Goal: Task Accomplishment & Management: Use online tool/utility

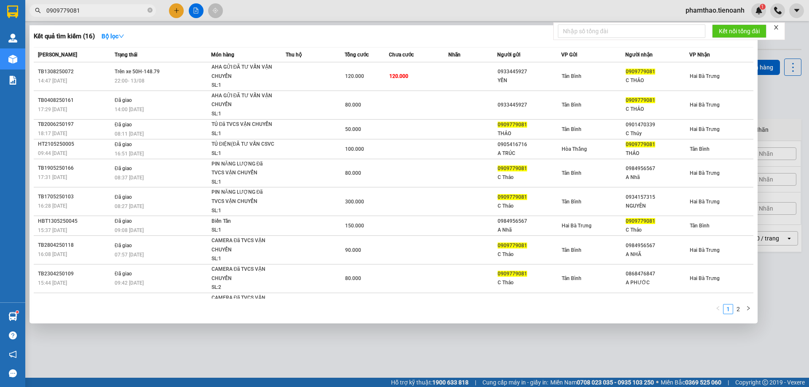
click at [786, 123] on div at bounding box center [404, 193] width 809 height 387
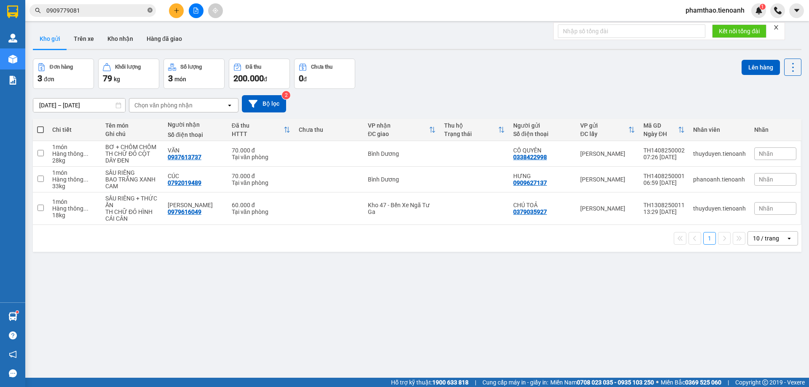
click at [149, 11] on icon "close-circle" at bounding box center [150, 10] width 5 height 5
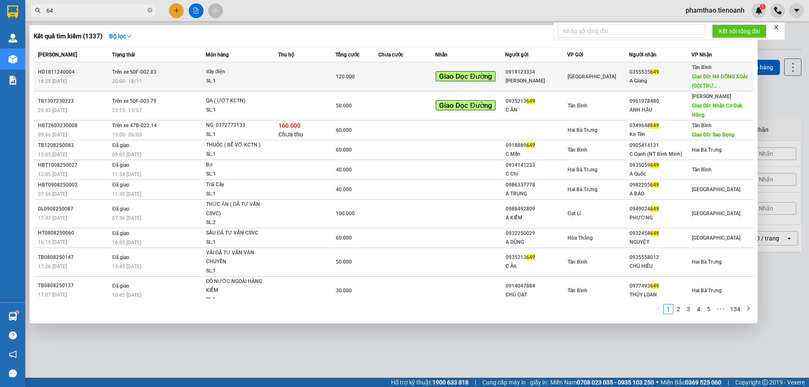
type input "6"
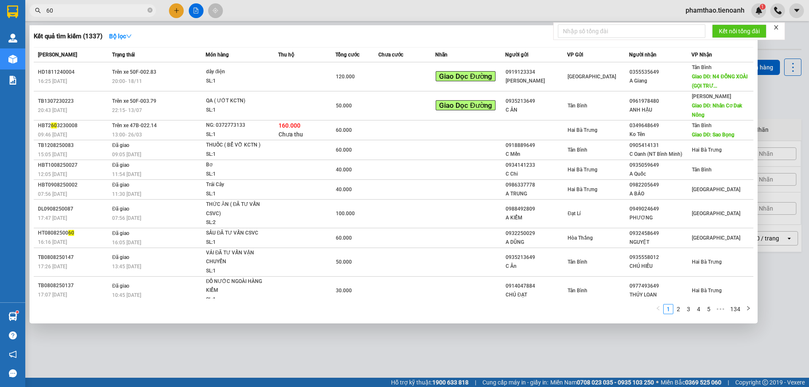
type input "60"
click at [768, 101] on div at bounding box center [404, 193] width 809 height 387
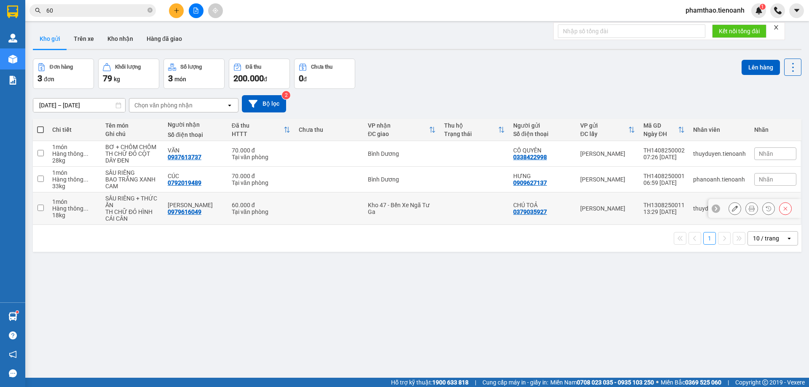
drag, startPoint x: 300, startPoint y: 205, endPoint x: 419, endPoint y: 167, distance: 124.6
click at [301, 205] on td at bounding box center [329, 209] width 69 height 32
checkbox input "true"
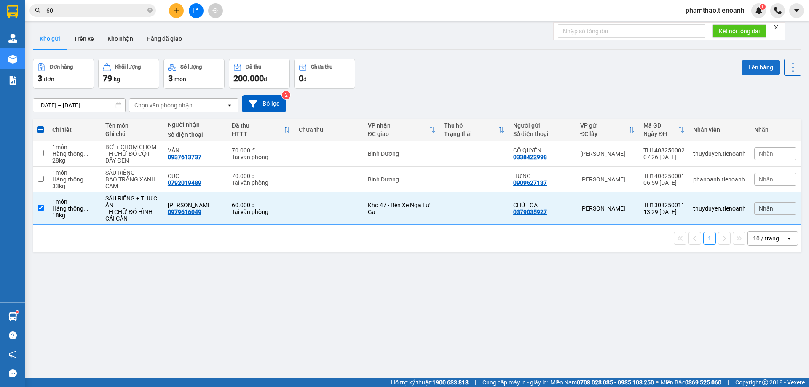
click at [745, 61] on button "Lên hàng" at bounding box center [761, 67] width 38 height 15
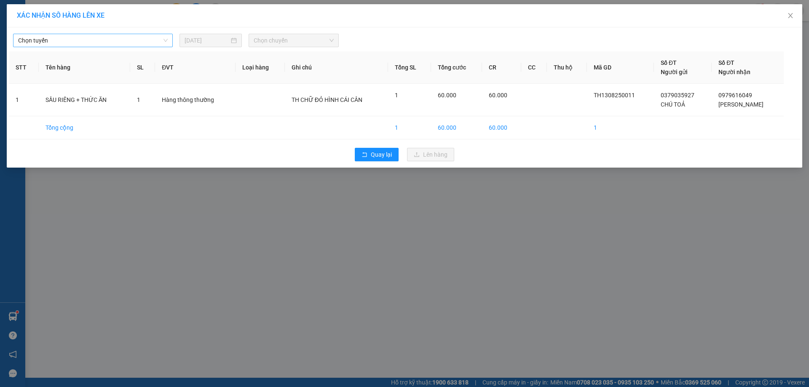
drag, startPoint x: 108, startPoint y: 40, endPoint x: 99, endPoint y: 40, distance: 8.9
click at [107, 40] on span "Chọn tuyến" at bounding box center [93, 40] width 150 height 13
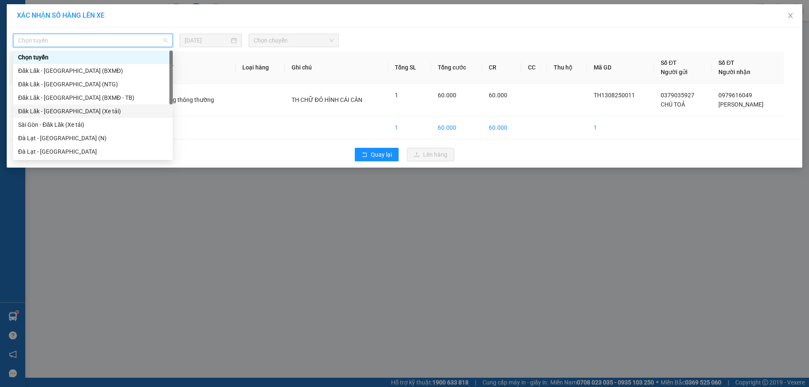
click at [56, 110] on div "Đăk Lăk - [GEOGRAPHIC_DATA] (Xe tải)" at bounding box center [93, 111] width 150 height 9
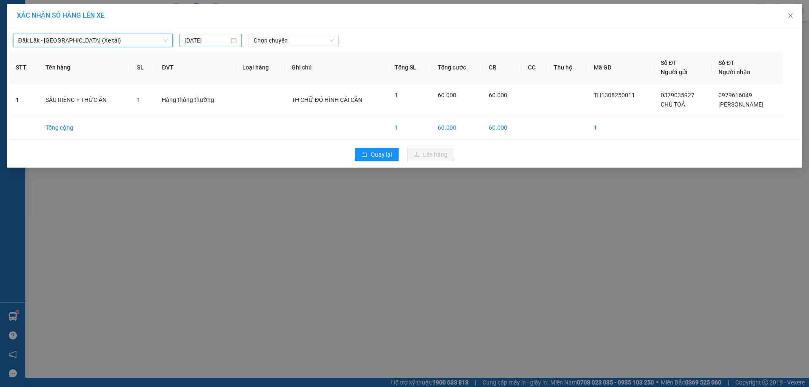
click at [211, 43] on input "[DATE]" at bounding box center [207, 40] width 45 height 9
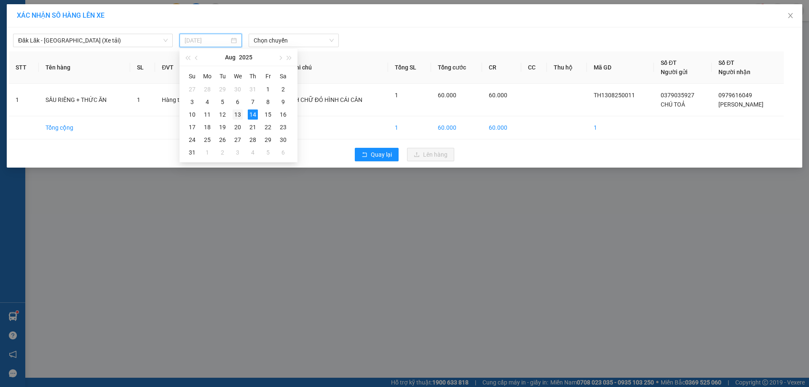
click at [238, 117] on div "13" at bounding box center [238, 115] width 10 height 10
type input "[DATE]"
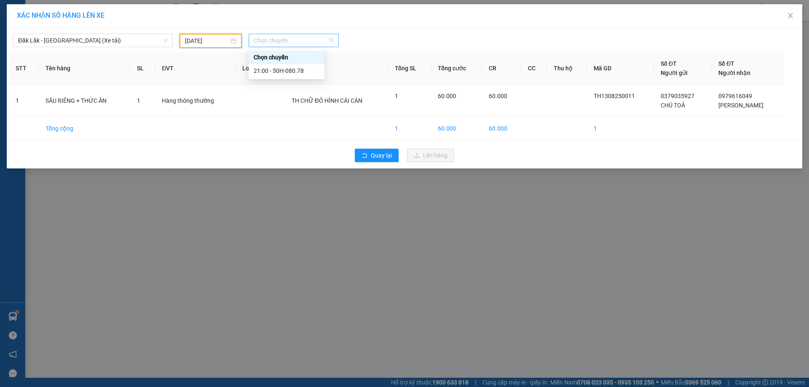
click at [293, 38] on span "Chọn chuyến" at bounding box center [294, 40] width 80 height 13
click at [84, 40] on span "Đăk Lăk - [GEOGRAPHIC_DATA] (Xe tải)" at bounding box center [93, 40] width 150 height 13
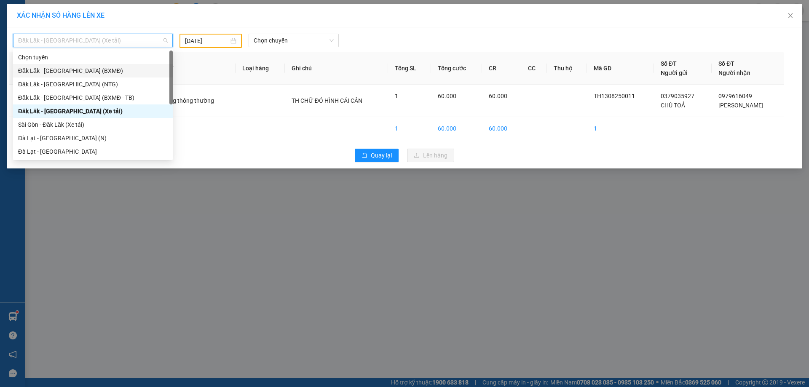
drag, startPoint x: 285, startPoint y: 44, endPoint x: 288, endPoint y: 49, distance: 5.7
click at [286, 44] on span "Chọn chuyến" at bounding box center [294, 40] width 80 height 13
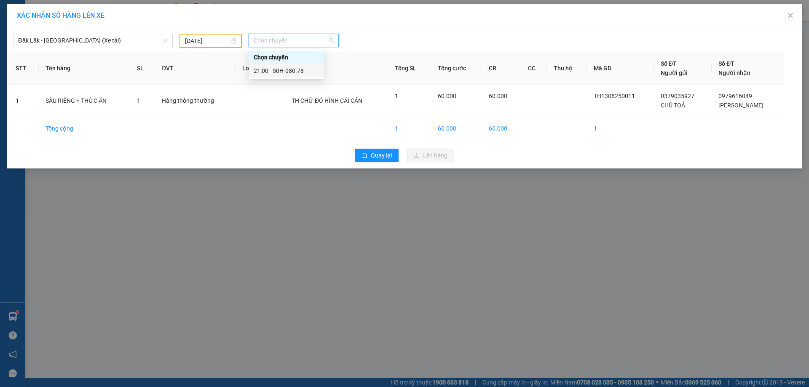
click at [296, 75] on div "21:00 - 50H-080.78" at bounding box center [287, 70] width 76 height 13
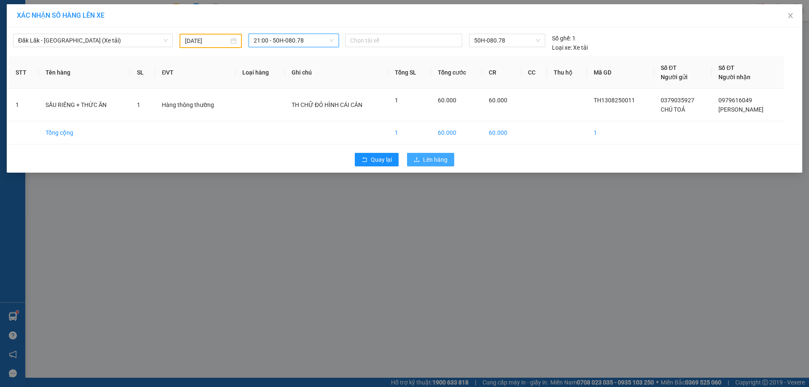
click at [432, 162] on span "Lên hàng" at bounding box center [435, 159] width 24 height 9
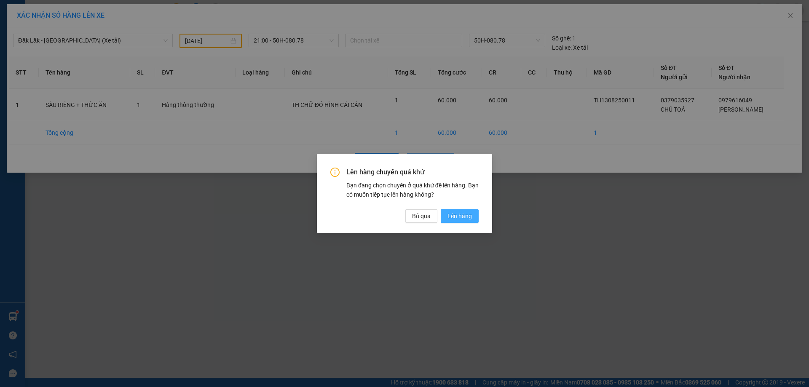
click at [471, 221] on button "Lên hàng" at bounding box center [460, 215] width 38 height 13
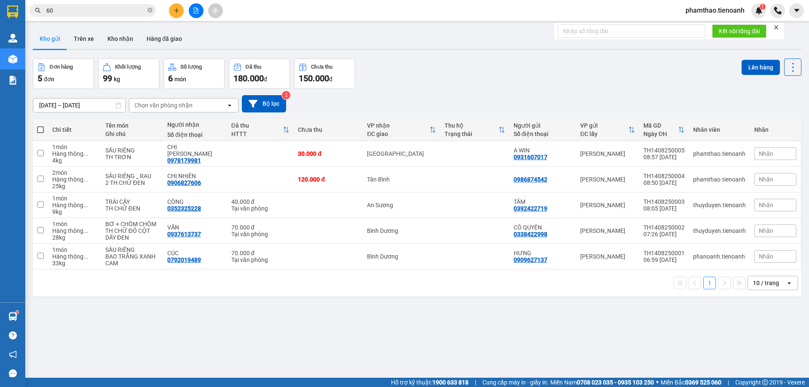
drag, startPoint x: 80, startPoint y: 39, endPoint x: 185, endPoint y: 16, distance: 108.0
click at [79, 39] on button "Trên xe" at bounding box center [84, 39] width 34 height 20
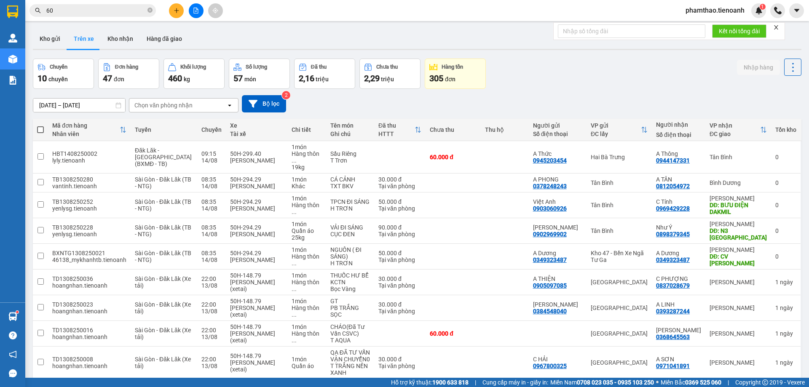
click at [199, 106] on div "Chọn văn phòng nhận" at bounding box center [177, 105] width 97 height 13
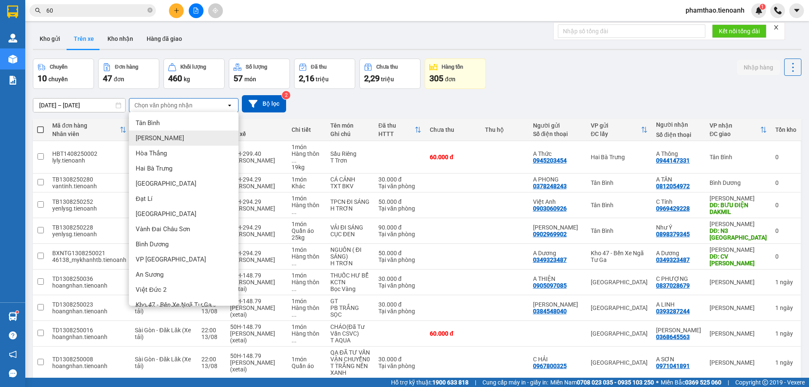
click at [167, 135] on div "[PERSON_NAME]" at bounding box center [184, 138] width 110 height 15
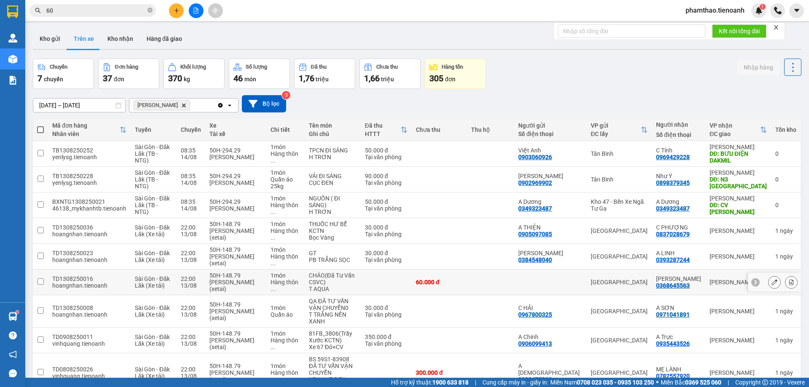
scroll to position [75, 0]
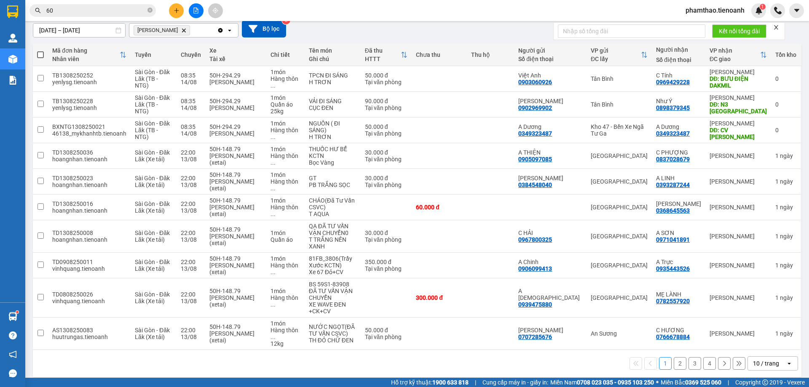
click at [776, 366] on div "1 2 3 4 10 / trang open" at bounding box center [417, 363] width 769 height 27
click at [776, 357] on div "10 / trang" at bounding box center [767, 363] width 38 height 13
click at [772, 341] on span "100 / trang" at bounding box center [763, 338] width 30 height 8
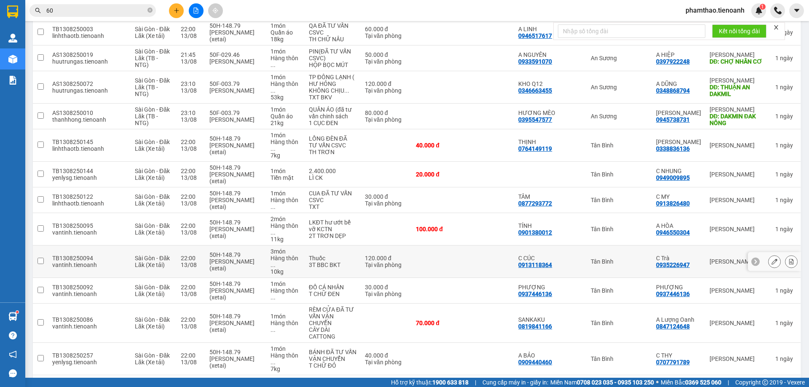
scroll to position [707, 0]
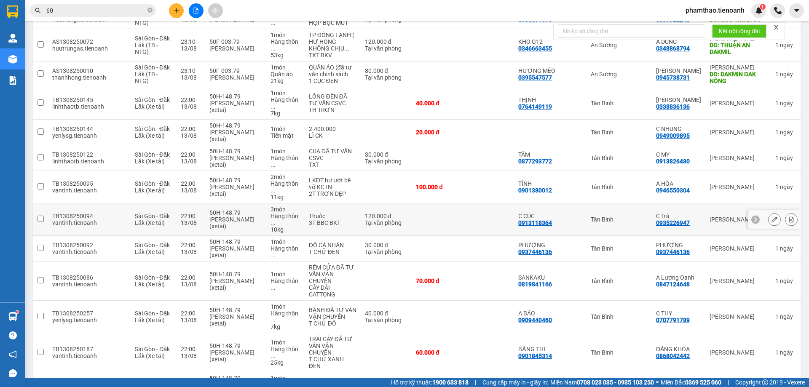
click at [634, 216] on div "Tân Bình" at bounding box center [619, 219] width 57 height 7
checkbox input "true"
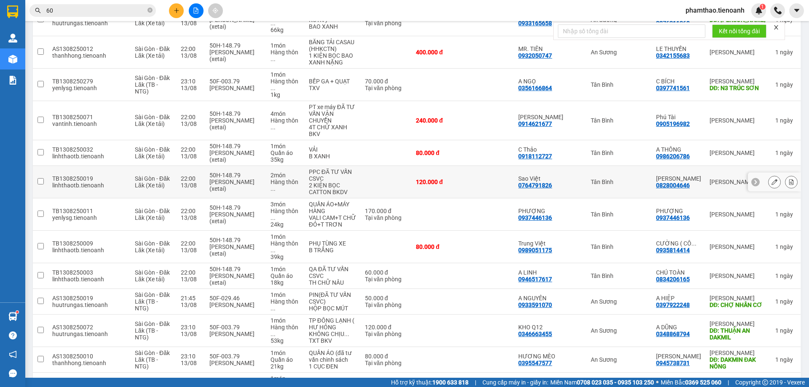
scroll to position [464, 0]
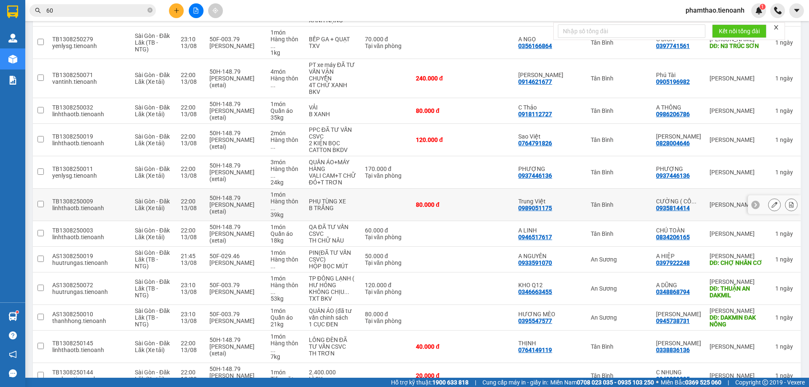
click at [637, 201] on div "Tân Bình" at bounding box center [619, 204] width 57 height 7
checkbox input "true"
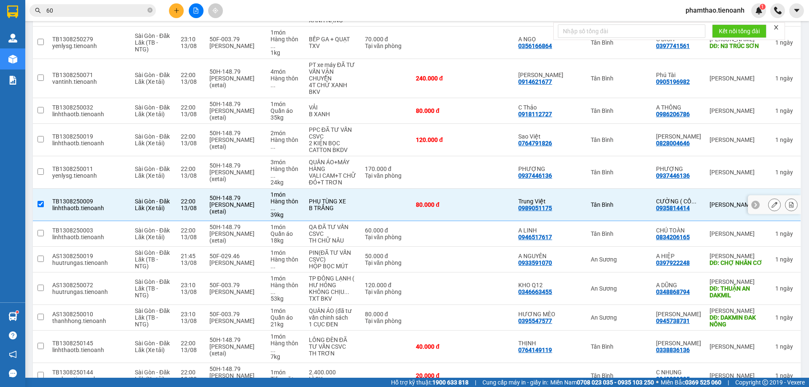
scroll to position [337, 0]
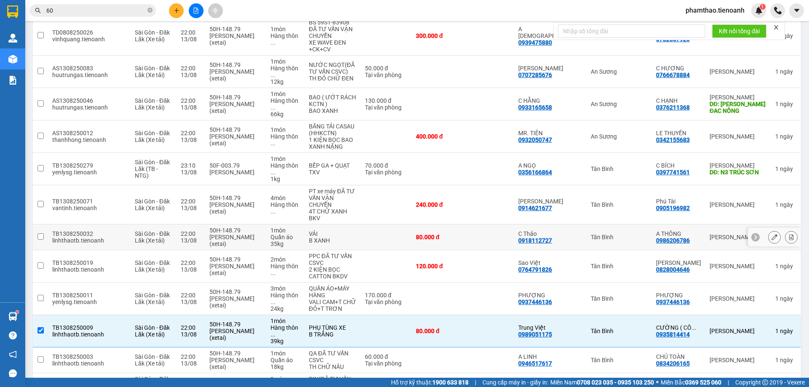
click at [643, 234] on div "Tân Bình" at bounding box center [619, 237] width 57 height 7
checkbox input "true"
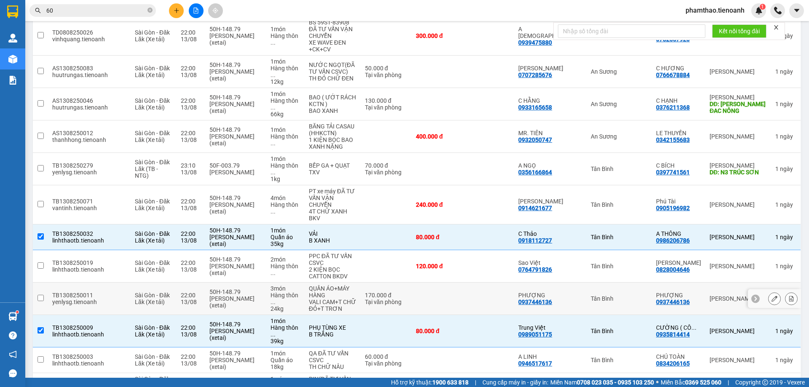
click at [647, 283] on td "Tân Bình" at bounding box center [619, 299] width 65 height 32
checkbox input "true"
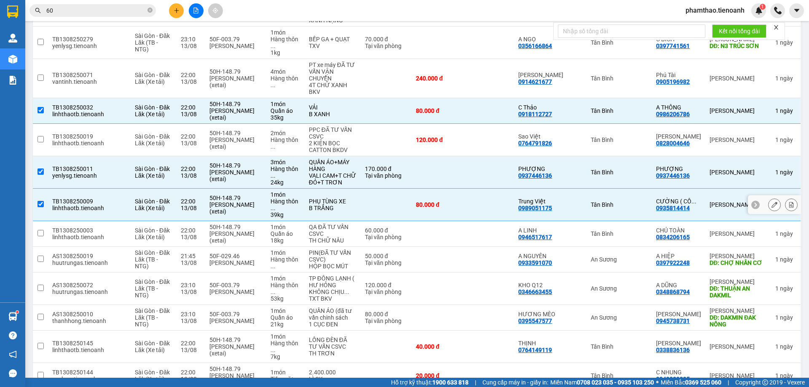
scroll to position [632, 0]
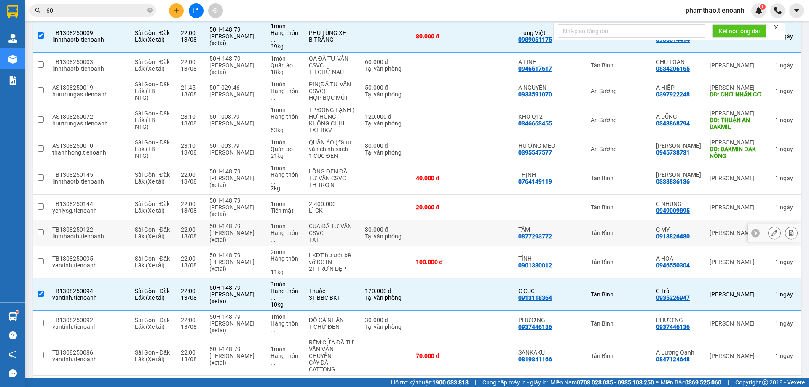
click at [627, 230] on div "Tân Bình" at bounding box center [619, 233] width 57 height 7
checkbox input "true"
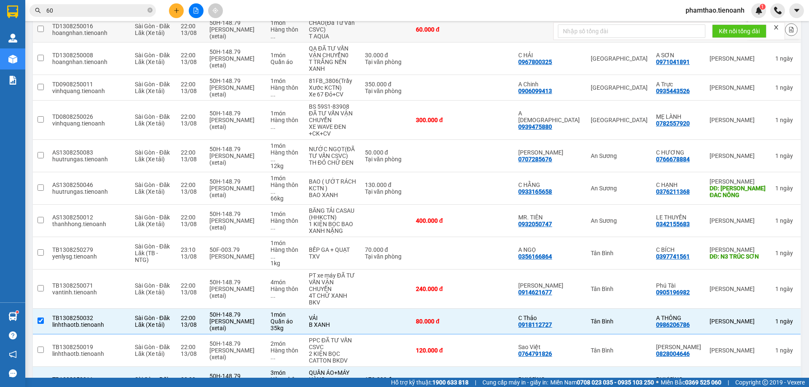
scroll to position [84, 0]
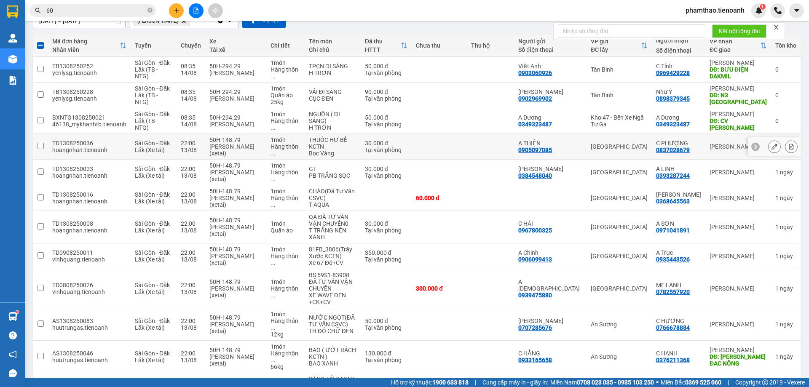
click at [512, 149] on td at bounding box center [491, 147] width 48 height 26
checkbox input "true"
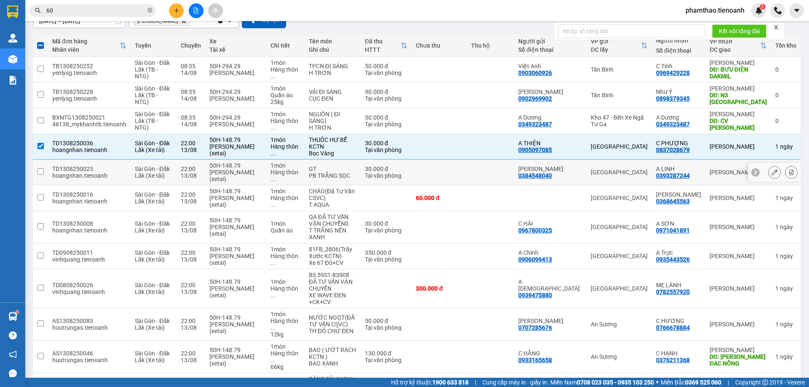
click at [614, 183] on td "[GEOGRAPHIC_DATA]" at bounding box center [619, 173] width 65 height 26
checkbox input "true"
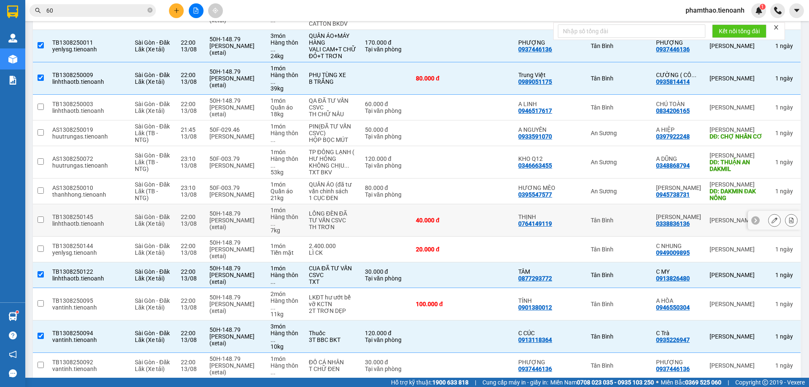
scroll to position [632, 0]
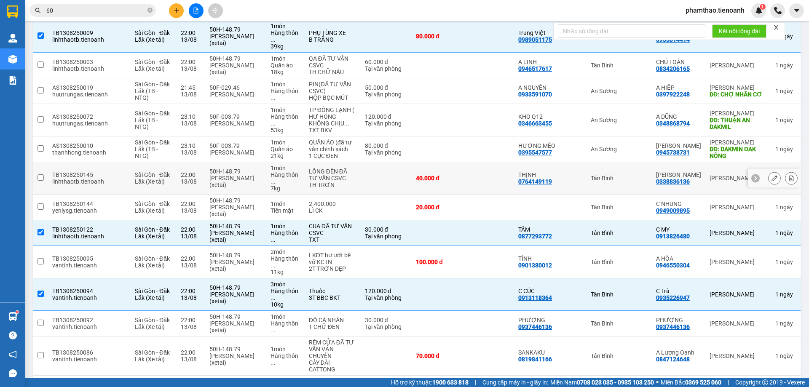
click at [645, 162] on td "Tân Bình" at bounding box center [619, 178] width 65 height 32
checkbox input "true"
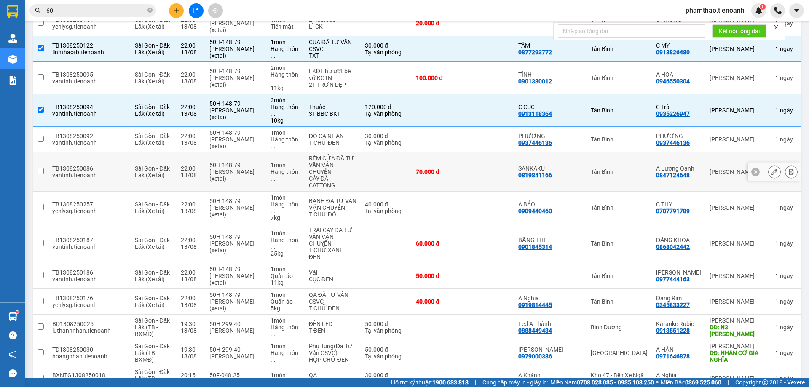
scroll to position [774, 0]
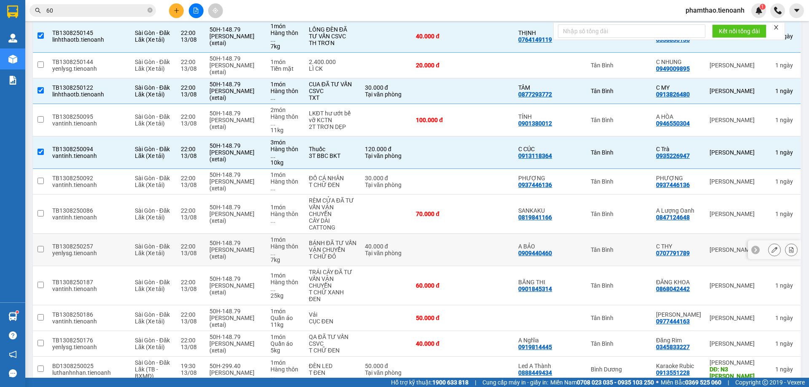
click at [631, 234] on td "Tân Bình" at bounding box center [619, 250] width 65 height 32
checkbox input "true"
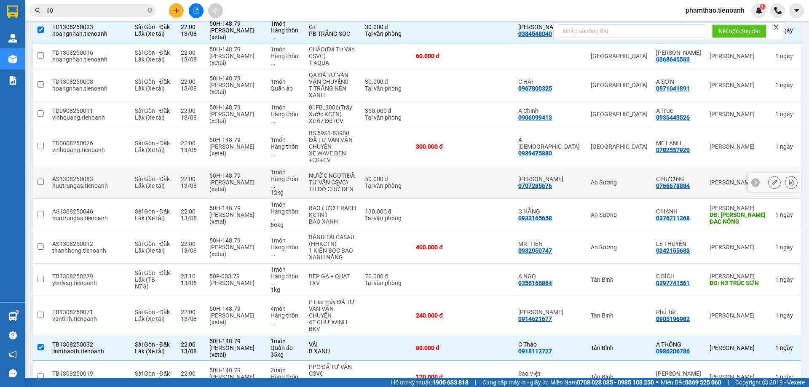
scroll to position [142, 0]
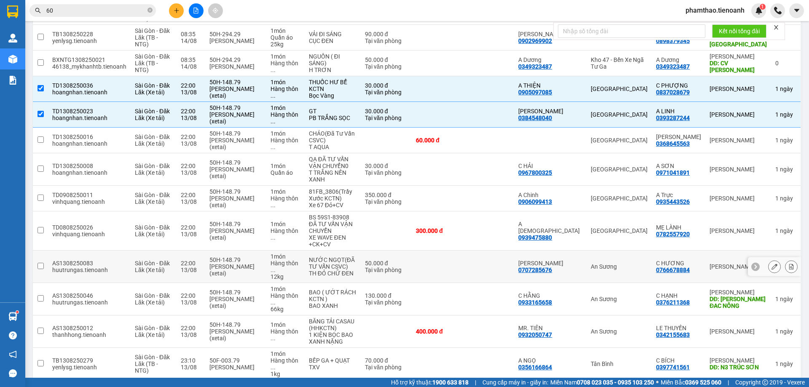
click at [616, 255] on td "An Sương" at bounding box center [619, 267] width 65 height 32
checkbox input "true"
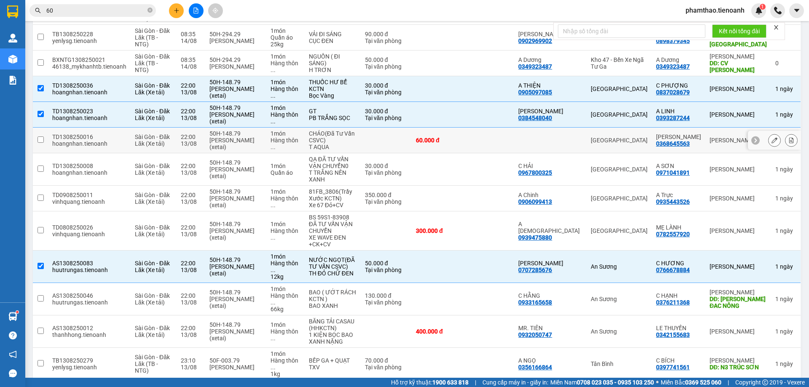
click at [624, 134] on td "[GEOGRAPHIC_DATA]" at bounding box center [619, 141] width 65 height 26
checkbox input "true"
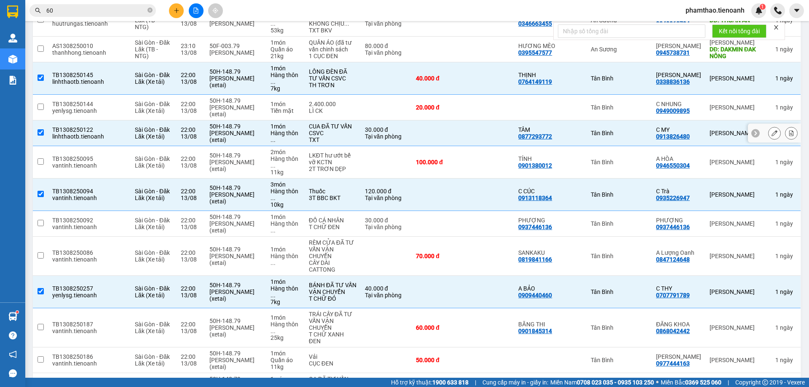
scroll to position [816, 0]
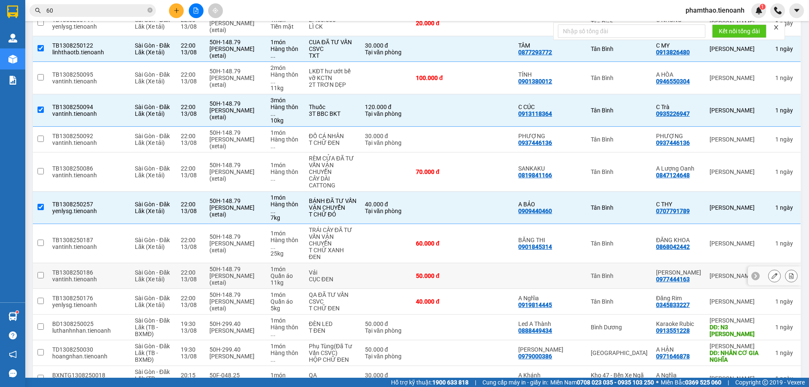
click at [612, 273] on div "Tân Bình" at bounding box center [619, 276] width 57 height 7
checkbox input "true"
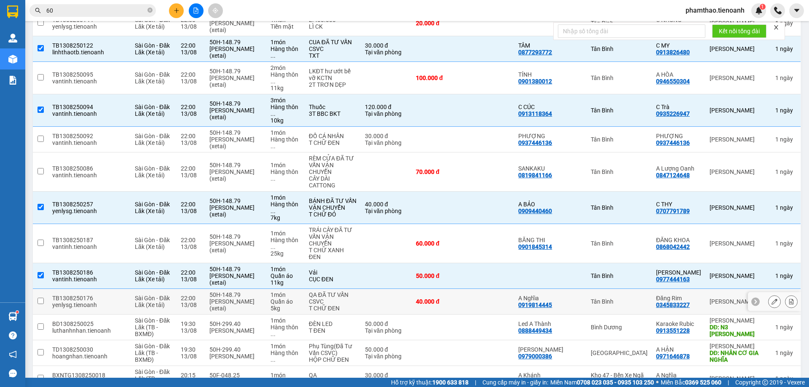
click at [626, 298] on div "Tân Bình" at bounding box center [619, 301] width 57 height 7
checkbox input "true"
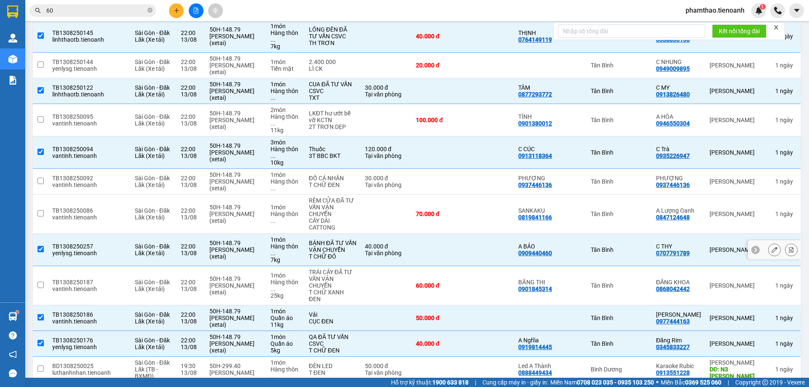
scroll to position [690, 0]
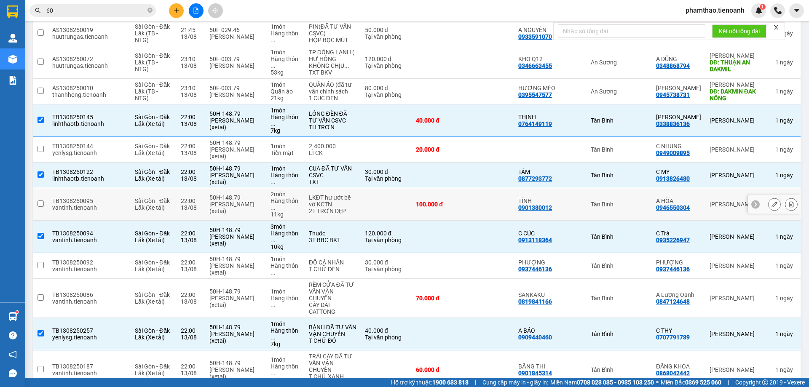
click at [633, 188] on td "Tân Bình" at bounding box center [619, 204] width 65 height 32
checkbox input "true"
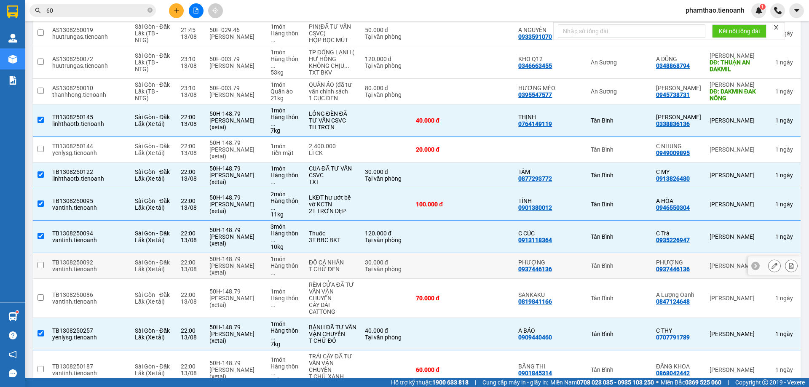
click at [617, 263] on div "Tân Bình" at bounding box center [619, 266] width 57 height 7
checkbox input "true"
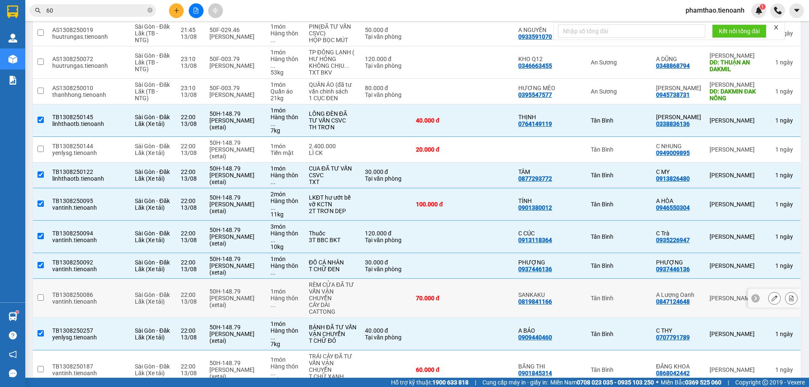
drag, startPoint x: 634, startPoint y: 259, endPoint x: 640, endPoint y: 256, distance: 6.2
click at [634, 279] on td "Tân Bình" at bounding box center [619, 298] width 65 height 39
checkbox input "true"
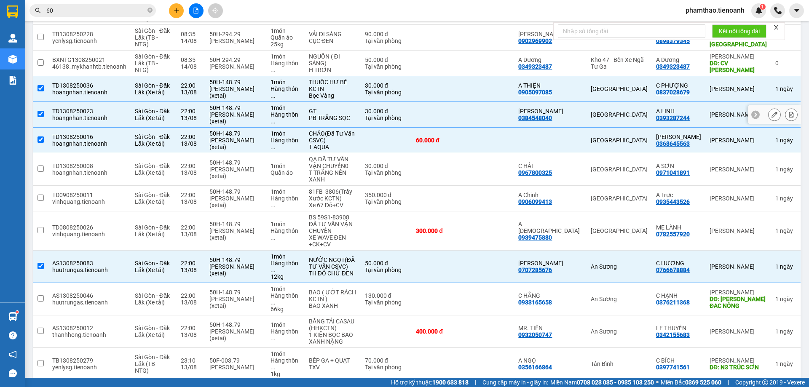
scroll to position [226, 0]
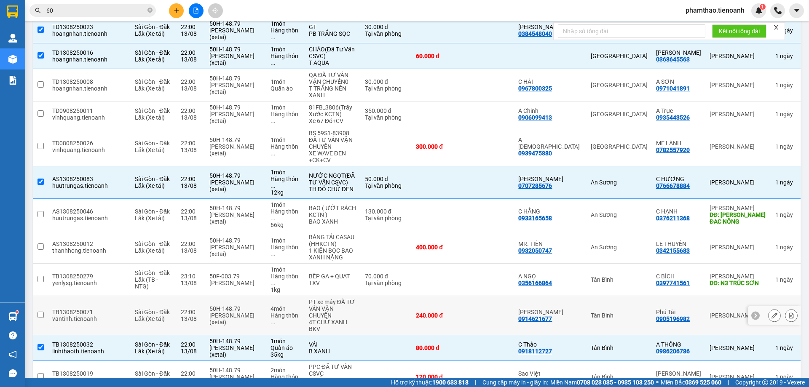
click at [649, 296] on td "Tân Bình" at bounding box center [619, 315] width 65 height 39
checkbox input "true"
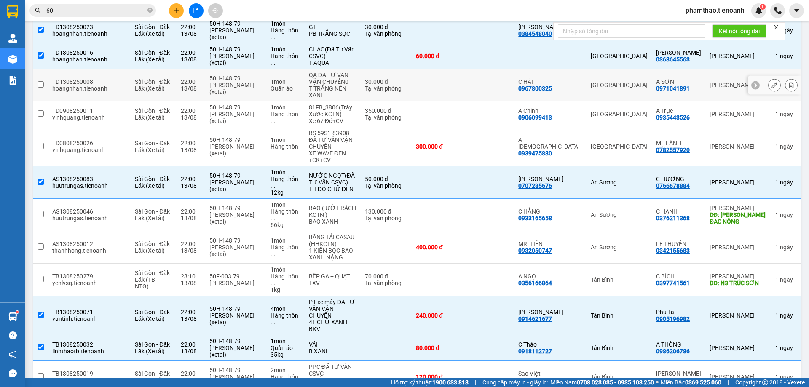
click at [619, 70] on td "[GEOGRAPHIC_DATA]" at bounding box center [619, 85] width 65 height 32
checkbox input "true"
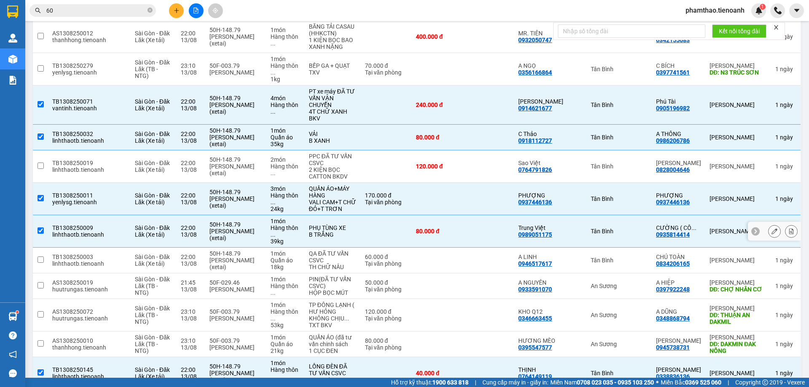
scroll to position [479, 0]
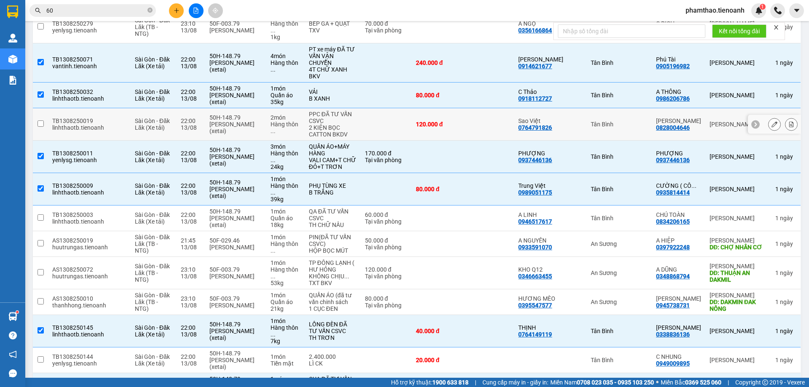
click at [618, 110] on td "Tân Bình" at bounding box center [619, 124] width 65 height 32
checkbox input "true"
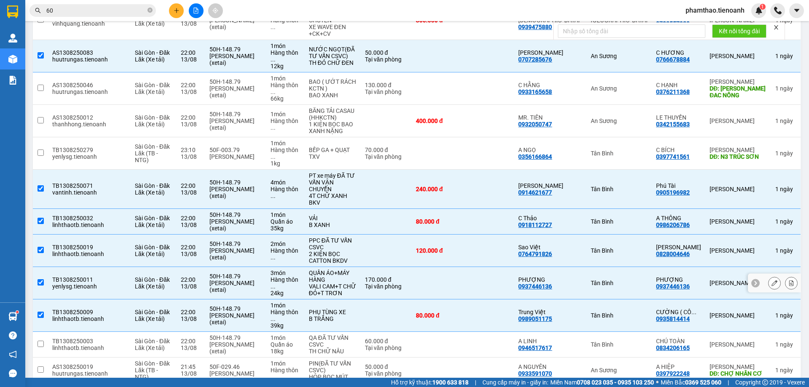
scroll to position [437, 0]
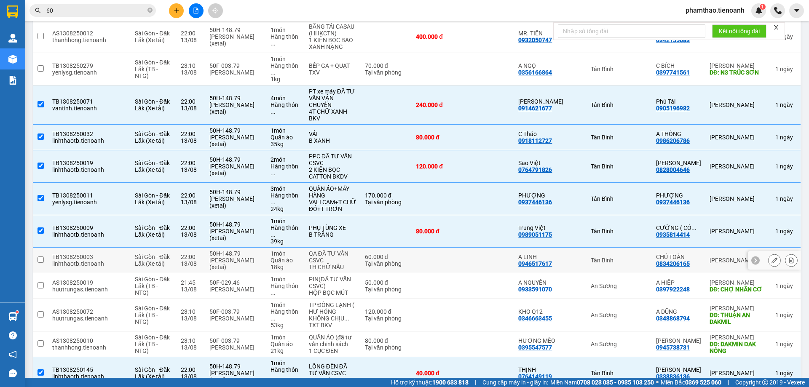
click at [633, 248] on td "Tân Bình" at bounding box center [619, 261] width 65 height 26
checkbox input "true"
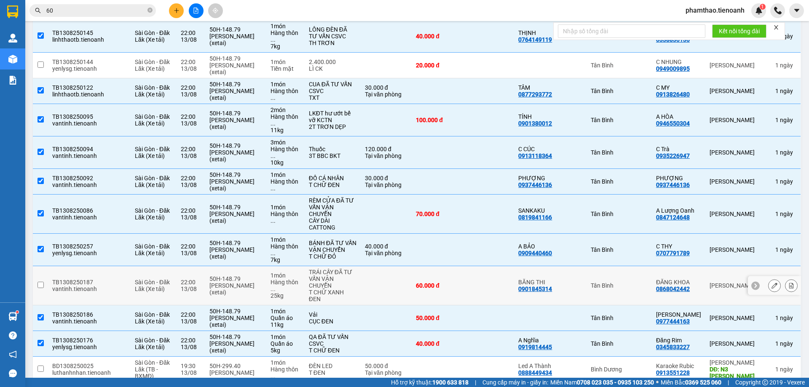
scroll to position [816, 0]
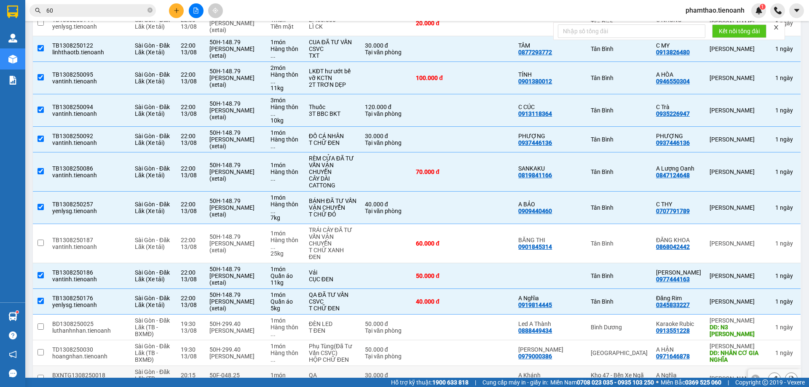
click at [512, 366] on td at bounding box center [491, 379] width 48 height 26
checkbox input "true"
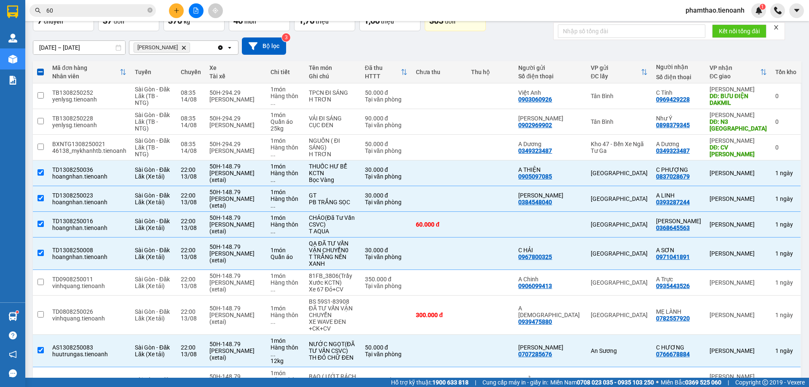
scroll to position [0, 0]
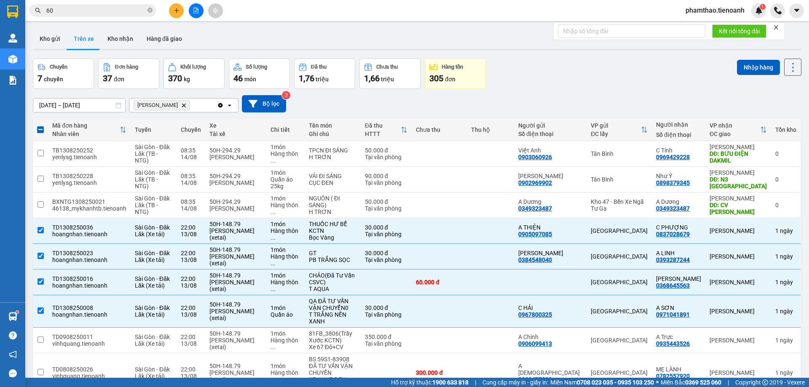
drag, startPoint x: 735, startPoint y: 70, endPoint x: 668, endPoint y: 58, distance: 68.2
click at [737, 70] on button "Nhập hàng" at bounding box center [758, 67] width 43 height 15
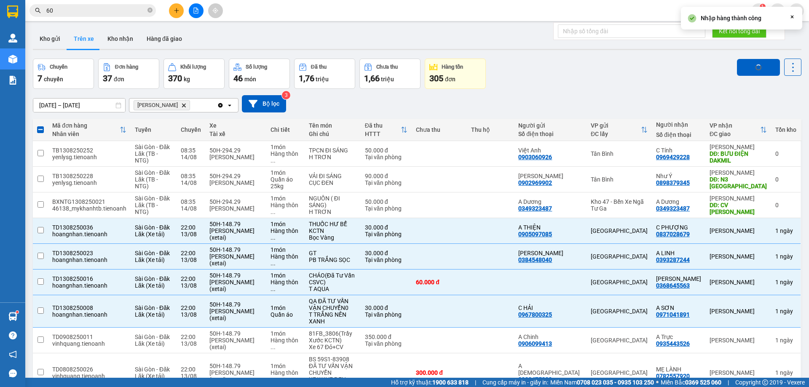
checkbox input "false"
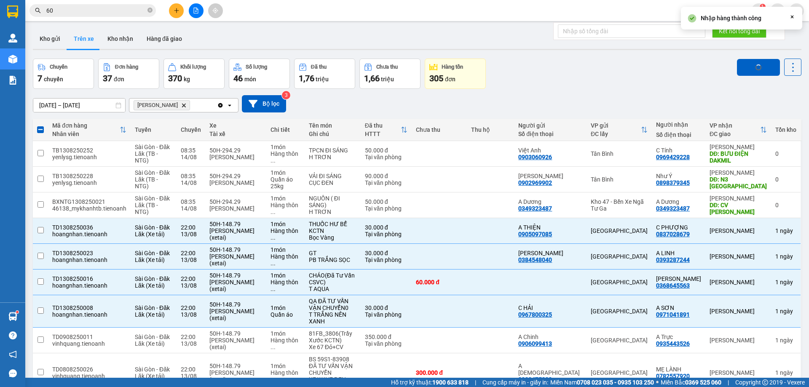
checkbox input "false"
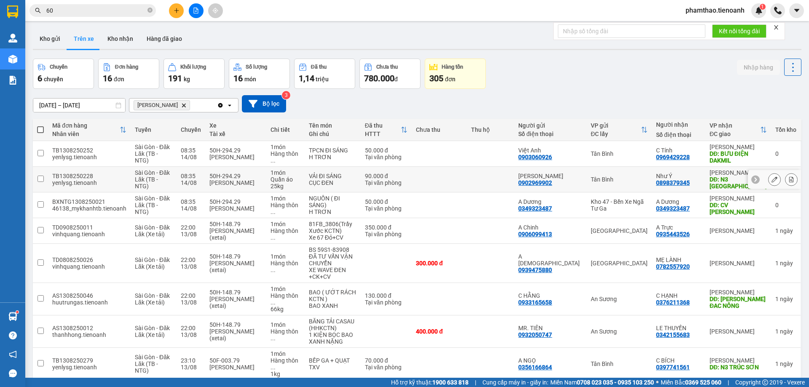
scroll to position [42, 0]
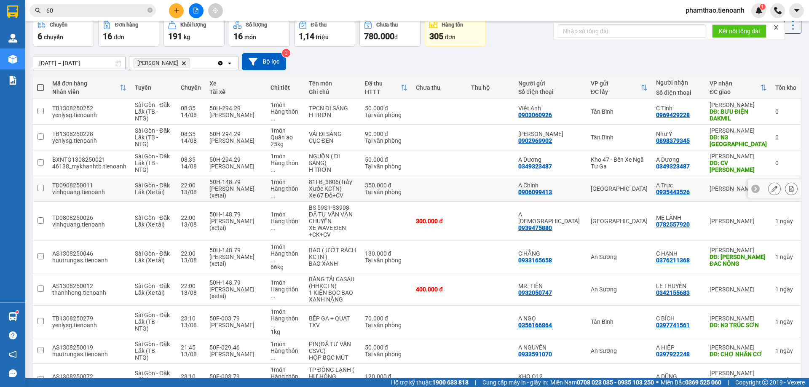
click at [510, 193] on td at bounding box center [491, 189] width 48 height 26
checkbox input "true"
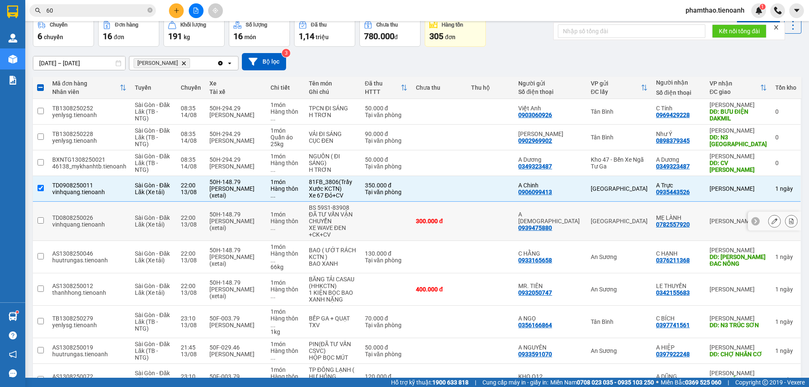
drag, startPoint x: 502, startPoint y: 213, endPoint x: 502, endPoint y: 209, distance: 4.3
click at [502, 213] on td at bounding box center [491, 221] width 48 height 39
checkbox input "true"
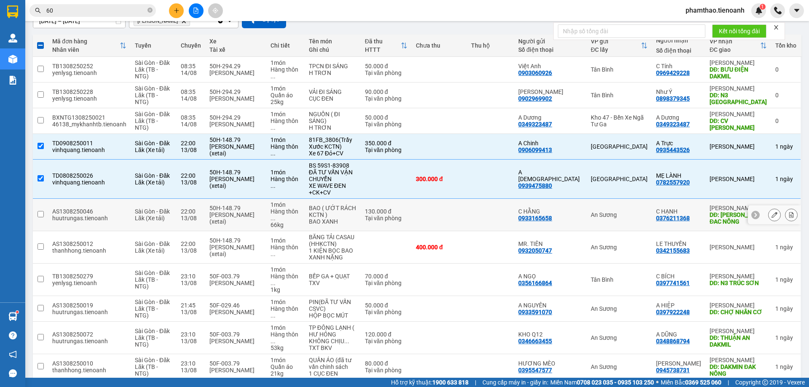
scroll to position [126, 0]
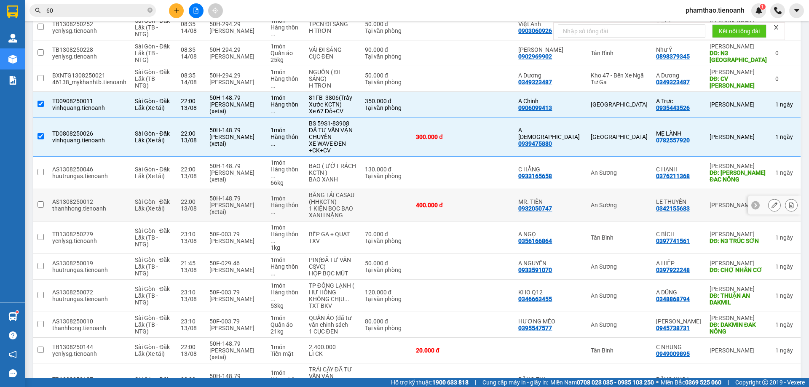
click at [505, 204] on td at bounding box center [491, 205] width 48 height 32
checkbox input "true"
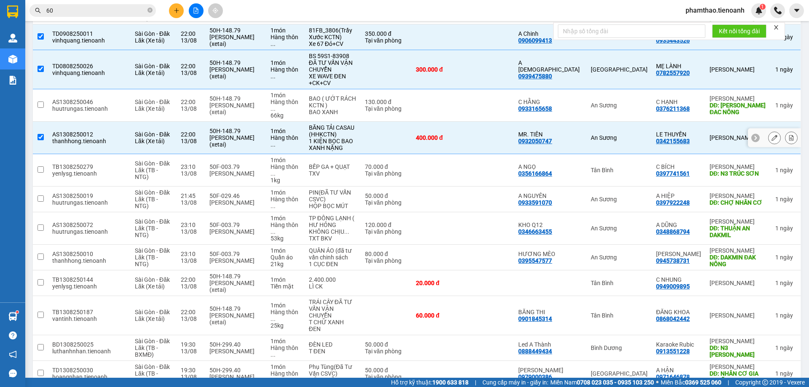
scroll to position [236, 0]
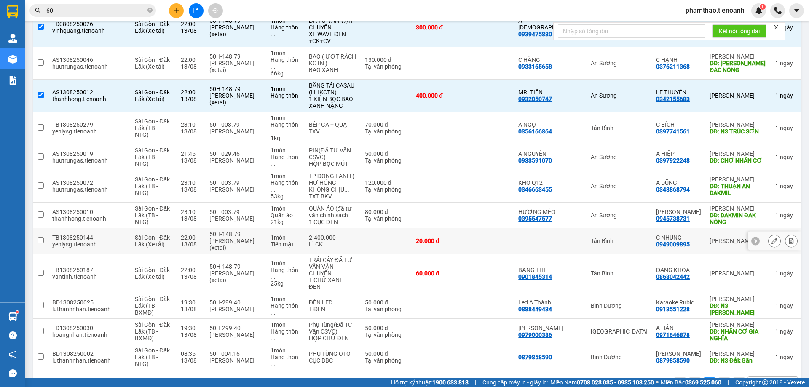
drag, startPoint x: 557, startPoint y: 228, endPoint x: 553, endPoint y: 238, distance: 10.8
click at [557, 238] on div at bounding box center [550, 241] width 64 height 7
checkbox input "true"
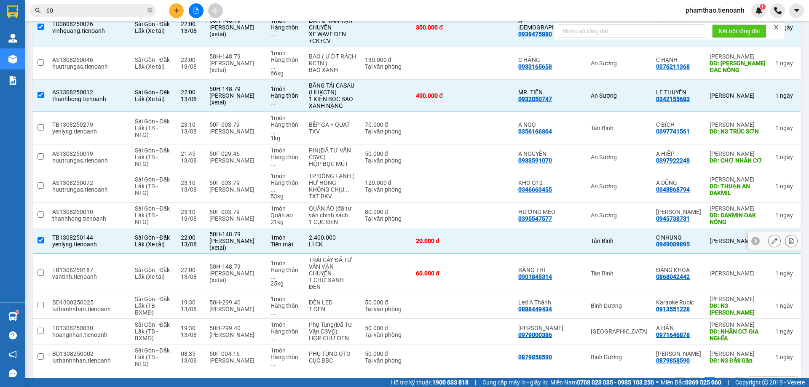
click at [515, 254] on td at bounding box center [491, 273] width 48 height 39
checkbox input "true"
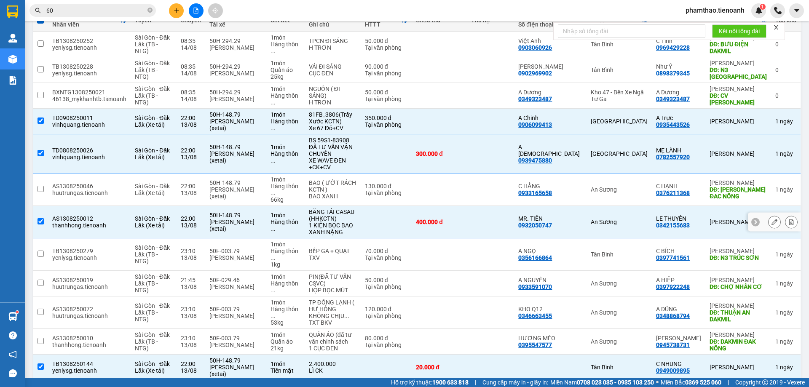
scroll to position [194, 0]
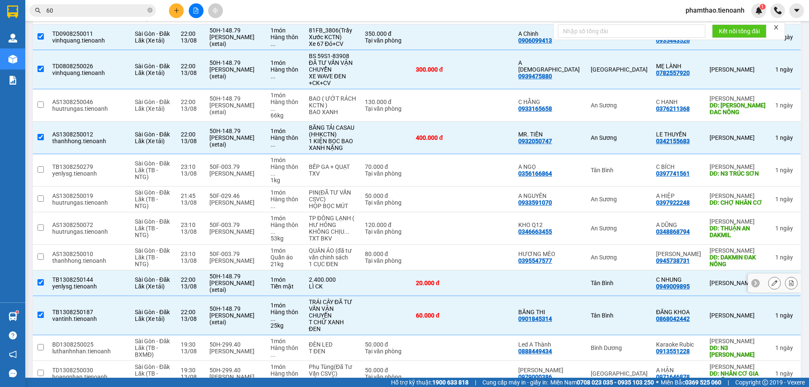
drag, startPoint x: 510, startPoint y: 260, endPoint x: 520, endPoint y: 247, distance: 16.4
click at [516, 255] on tbody "TB1308250252 yenlysg.tienoanh [GEOGRAPHIC_DATA] - Đăk Lăk (TB - NTG) 08:35 [DAT…" at bounding box center [417, 179] width 769 height 465
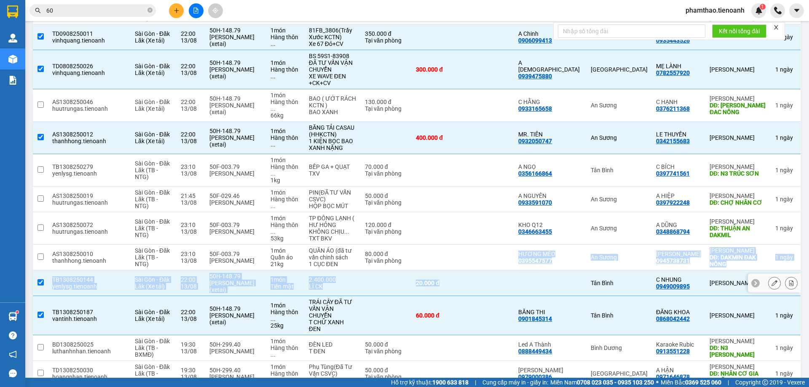
click at [505, 274] on td at bounding box center [491, 284] width 48 height 26
checkbox input "false"
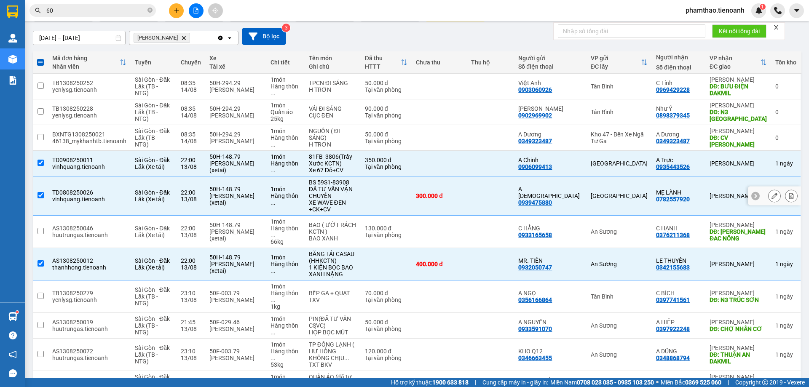
scroll to position [0, 0]
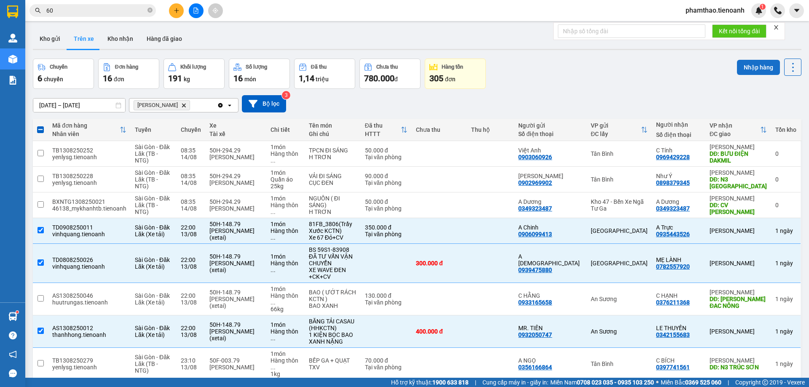
click at [759, 73] on button "Nhập hàng" at bounding box center [758, 67] width 43 height 15
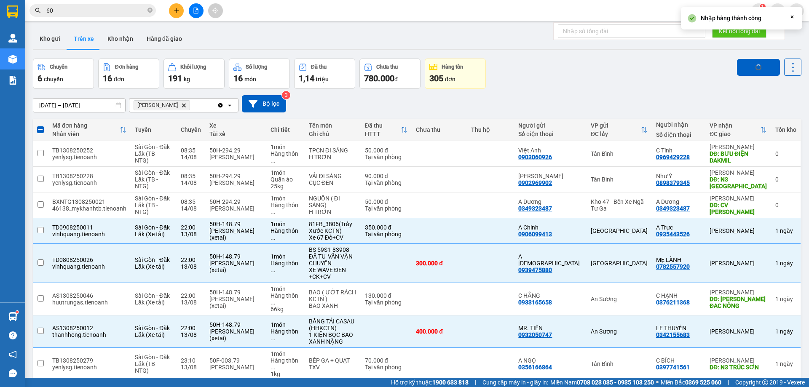
checkbox input "false"
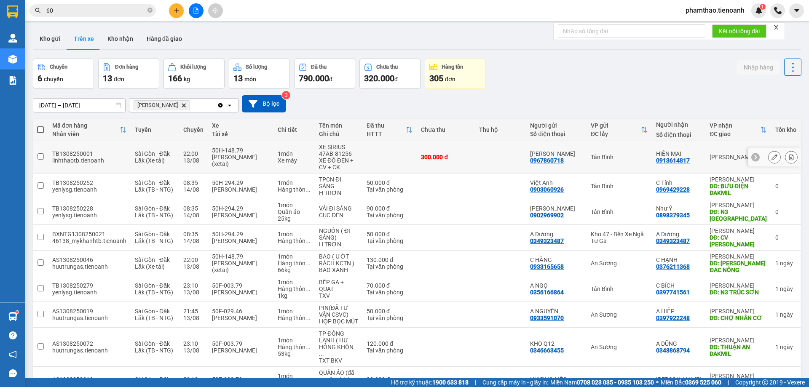
click at [470, 166] on td "300.000 đ" at bounding box center [446, 157] width 58 height 32
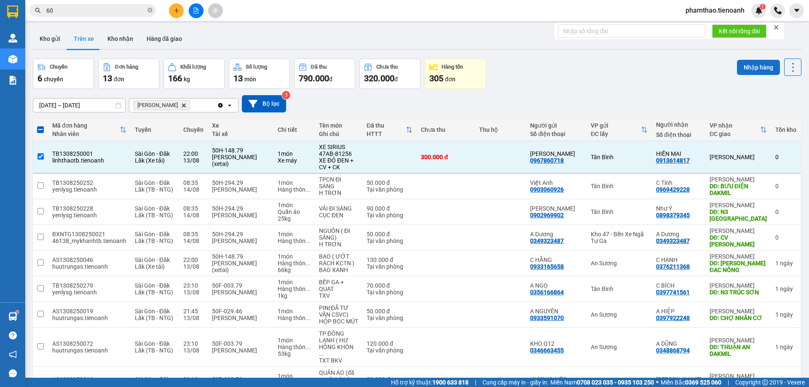
click at [742, 69] on button "Nhập hàng" at bounding box center [758, 67] width 43 height 15
checkbox input "false"
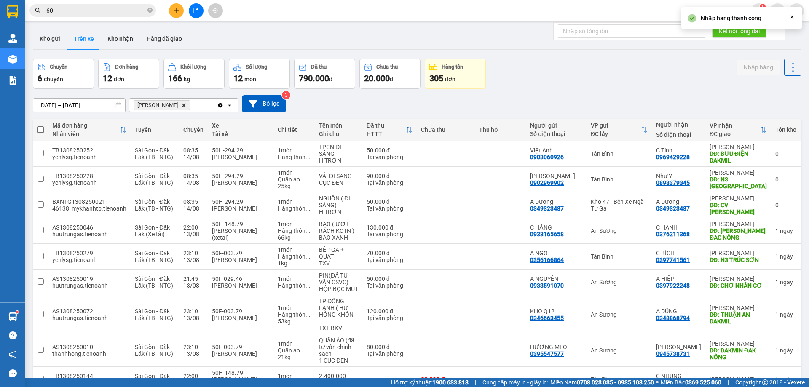
scroll to position [120, 0]
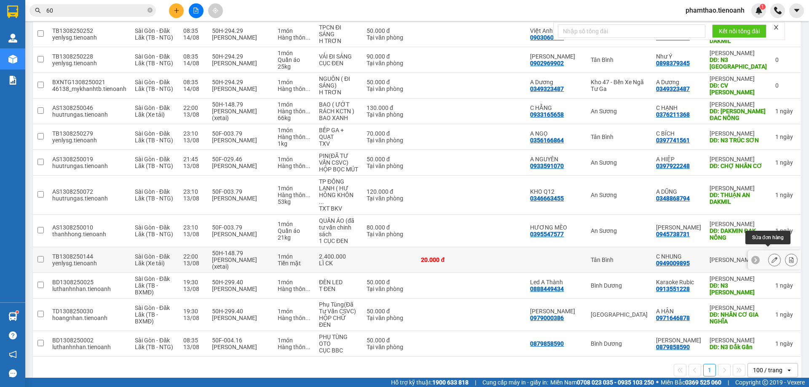
click at [769, 255] on button at bounding box center [775, 260] width 12 height 15
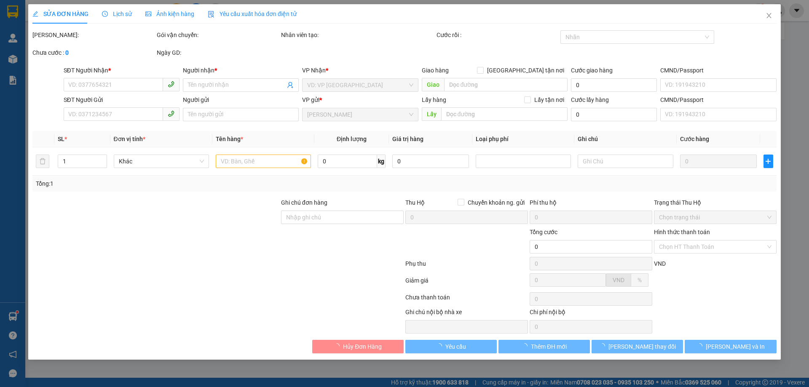
type input "0949009895"
type input "C NHUNG"
type input "20.000"
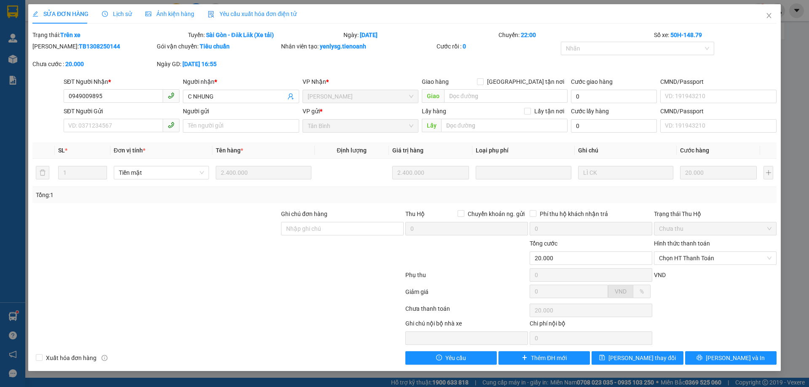
click at [122, 13] on span "Lịch sử" at bounding box center [117, 14] width 30 height 7
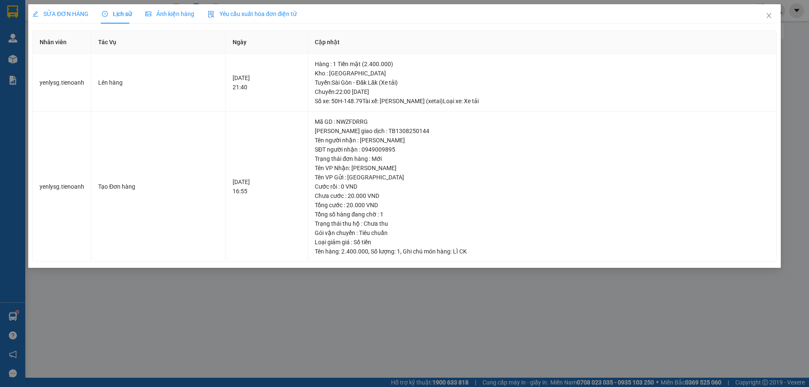
drag, startPoint x: 61, startPoint y: 15, endPoint x: 75, endPoint y: 16, distance: 13.9
click at [61, 16] on span "SỬA ĐƠN HÀNG" at bounding box center [60, 14] width 56 height 7
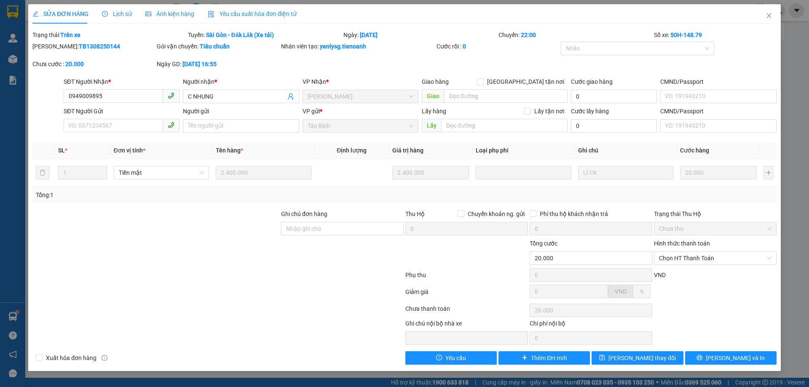
click at [115, 21] on div "Lịch sử" at bounding box center [117, 13] width 30 height 19
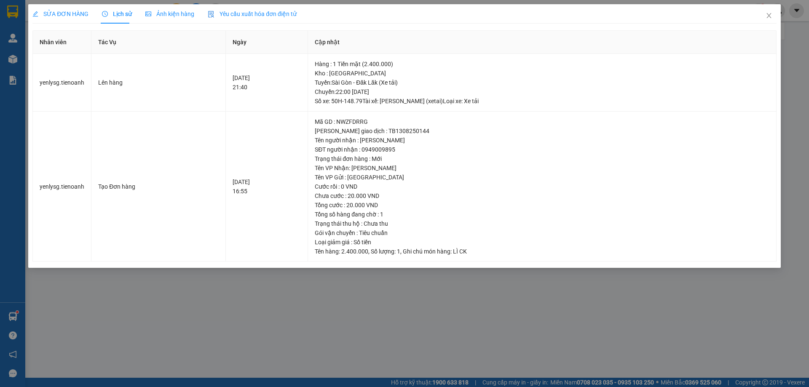
click at [78, 13] on span "SỬA ĐƠN HÀNG" at bounding box center [60, 14] width 56 height 7
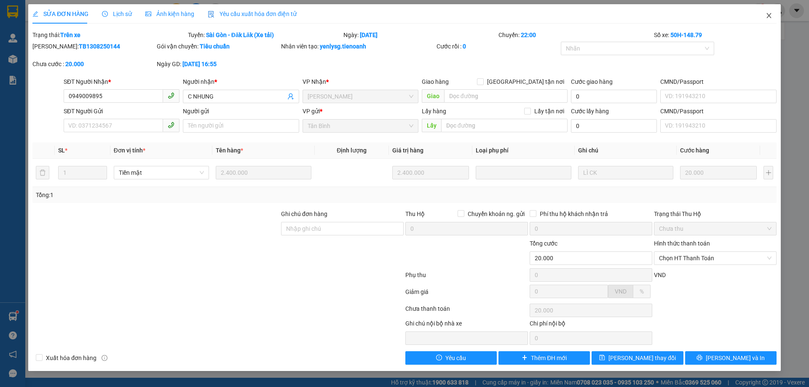
click at [766, 18] on icon "close" at bounding box center [769, 15] width 7 height 7
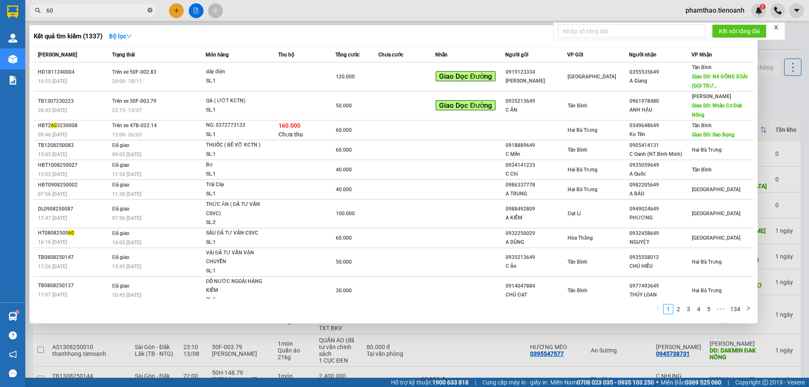
click at [149, 9] on icon "close-circle" at bounding box center [150, 10] width 5 height 5
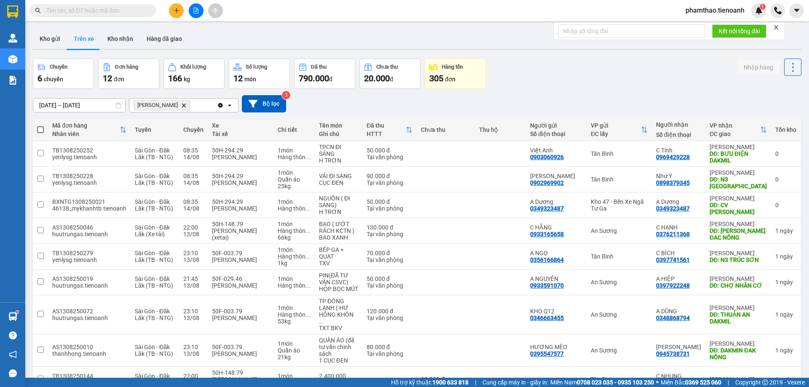
click at [139, 17] on div "Kết quả tìm kiếm ( 1337 ) Bộ lọc Mã ĐH Trạng thái Món hàng Thu hộ Tổng cước Chư…" at bounding box center [82, 10] width 164 height 15
click at [135, 10] on input "text" at bounding box center [95, 10] width 99 height 9
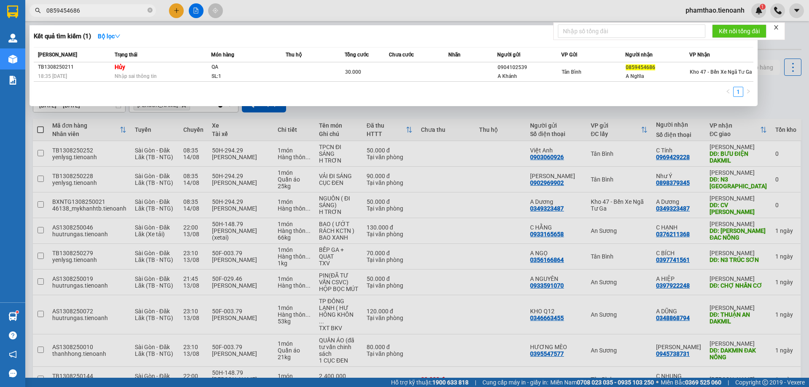
type input "0859454686"
drag, startPoint x: 774, startPoint y: 83, endPoint x: 722, endPoint y: 80, distance: 51.9
click at [775, 82] on div at bounding box center [404, 193] width 809 height 387
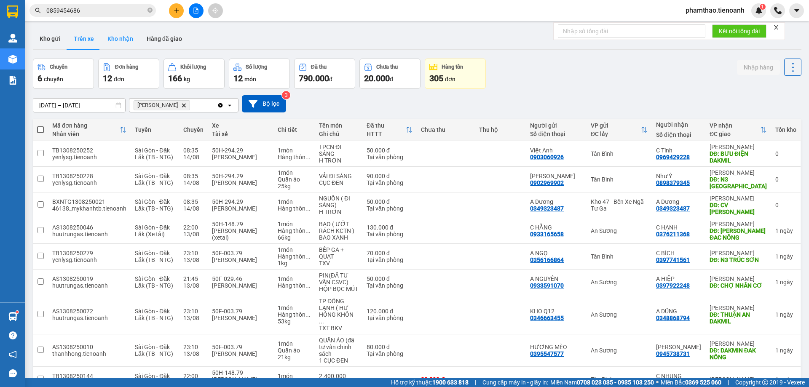
click at [118, 29] on button "Kho nhận" at bounding box center [120, 39] width 39 height 20
type input "[DATE] – [DATE]"
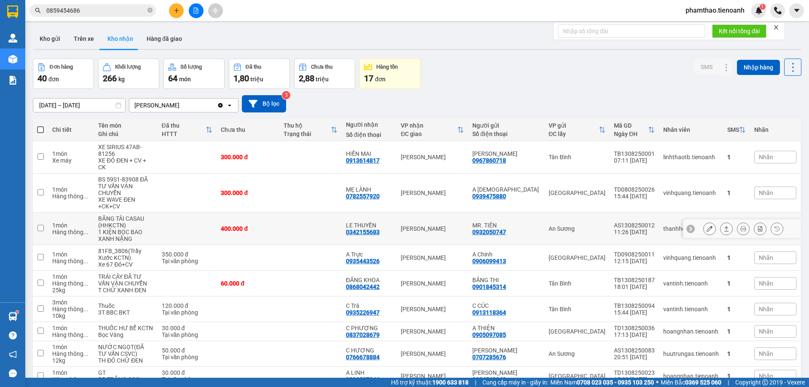
scroll to position [68, 0]
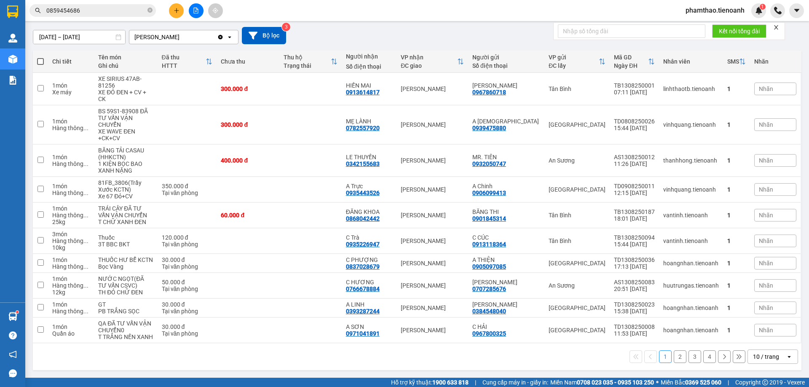
click at [775, 357] on div "10 / trang" at bounding box center [767, 356] width 38 height 13
click at [776, 338] on span "100 / trang" at bounding box center [763, 338] width 30 height 8
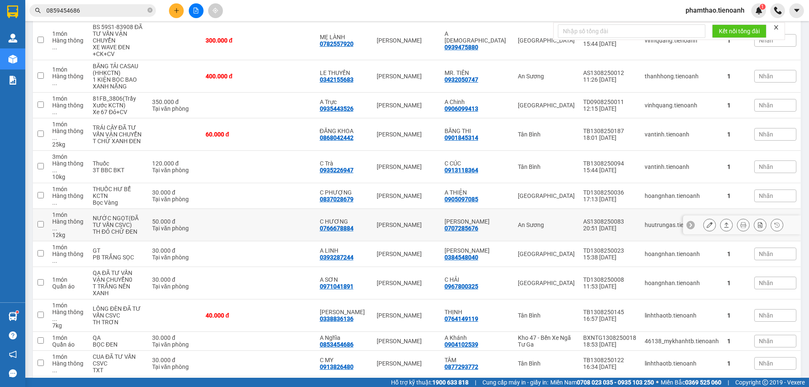
scroll to position [195, 0]
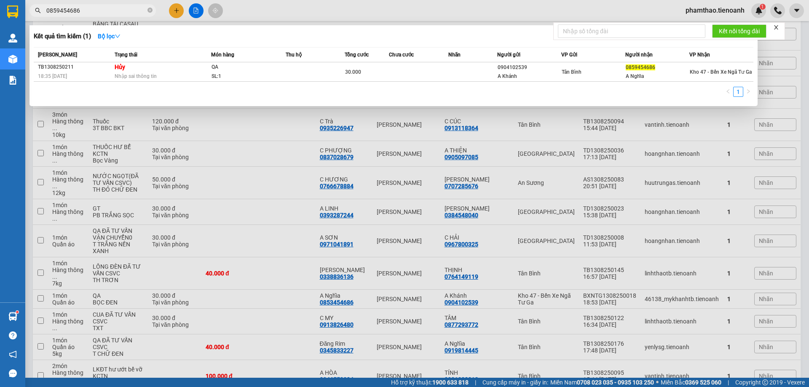
click at [117, 10] on input "0859454686" at bounding box center [95, 10] width 99 height 9
click at [272, 260] on div at bounding box center [404, 193] width 809 height 387
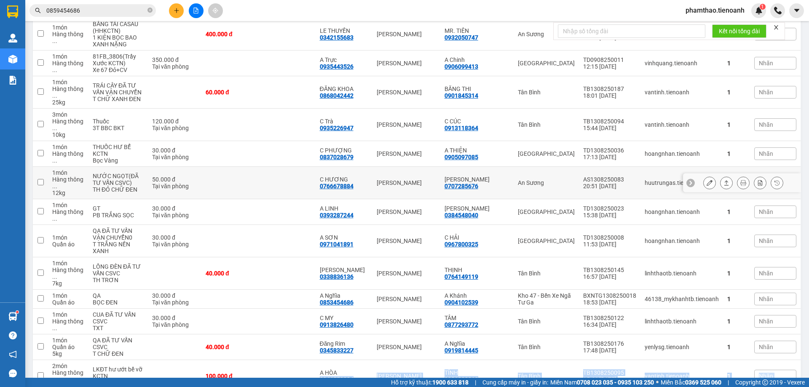
click at [590, 68] on td "TD0908250011 12:15 [DATE]" at bounding box center [610, 64] width 62 height 26
checkbox input "true"
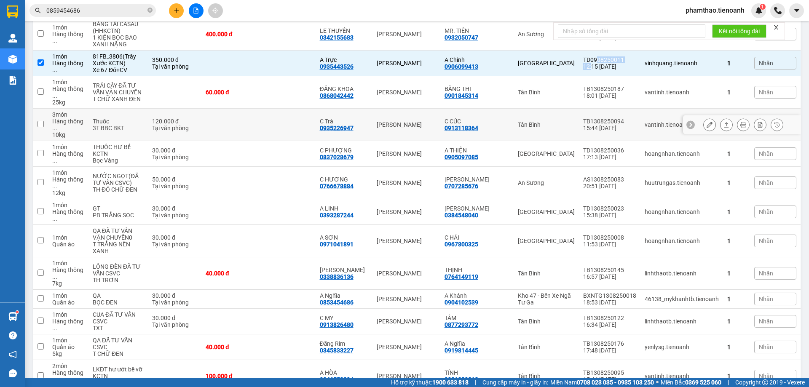
click at [618, 176] on div "AS1308250083" at bounding box center [609, 179] width 53 height 7
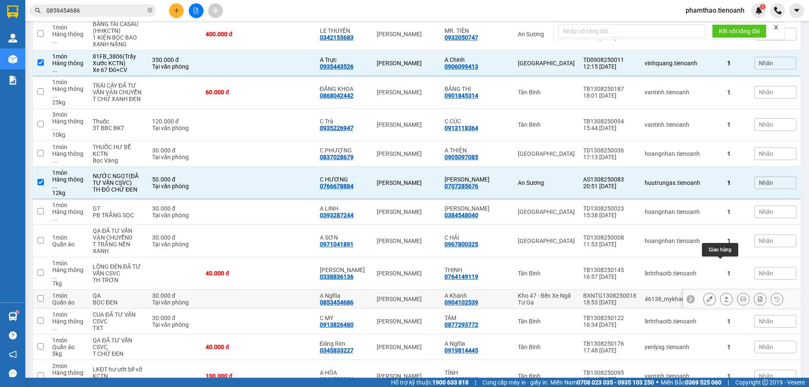
click at [721, 292] on button at bounding box center [727, 299] width 12 height 15
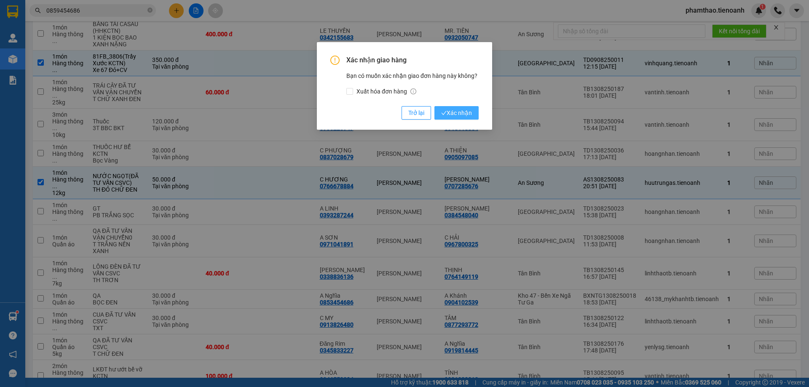
click at [463, 114] on span "Xác nhận" at bounding box center [456, 112] width 31 height 9
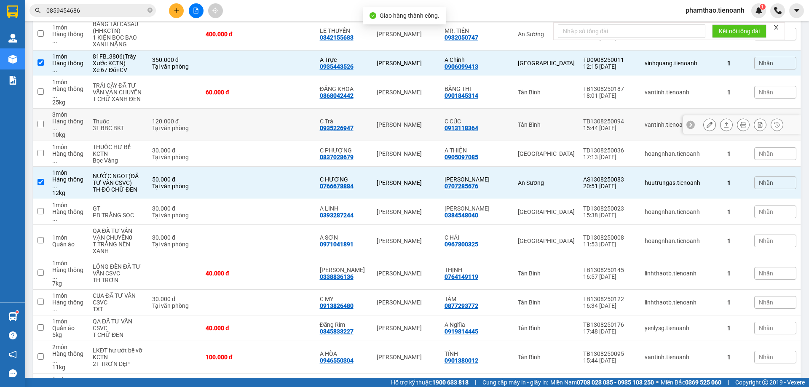
scroll to position [110, 0]
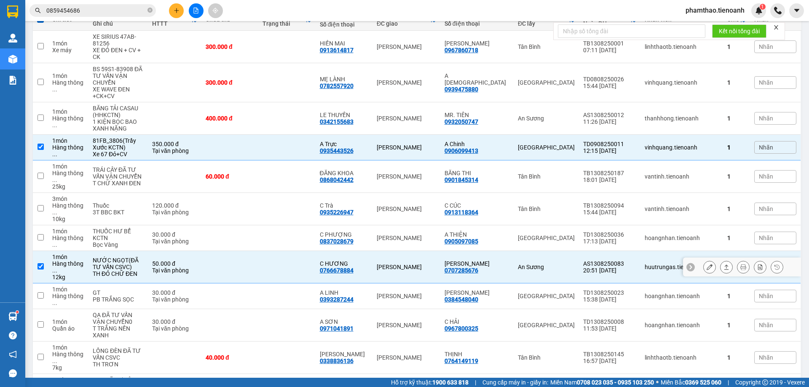
click at [287, 251] on td at bounding box center [286, 267] width 57 height 32
checkbox input "false"
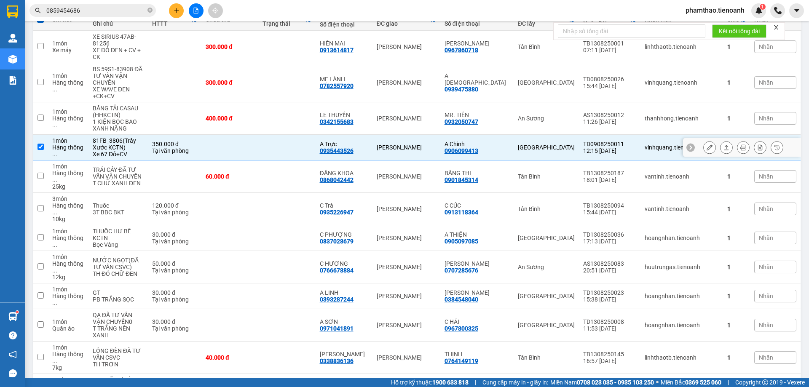
click at [286, 155] on td at bounding box center [286, 148] width 57 height 26
checkbox input "false"
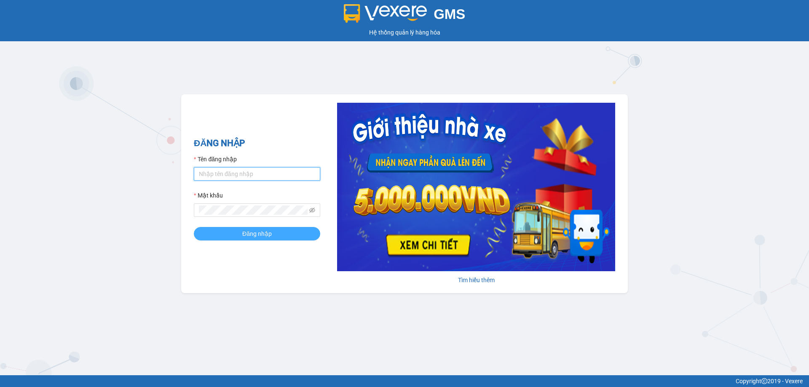
type input "phamthao.tienoanh"
click at [226, 231] on button "Đăng nhập" at bounding box center [257, 233] width 126 height 13
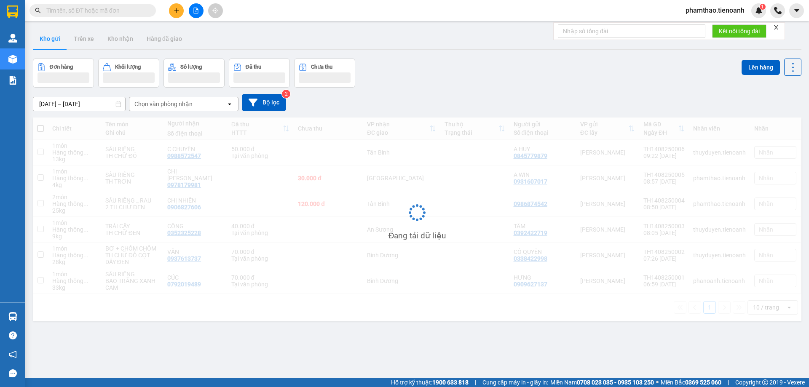
click at [97, 8] on input "text" at bounding box center [95, 10] width 99 height 9
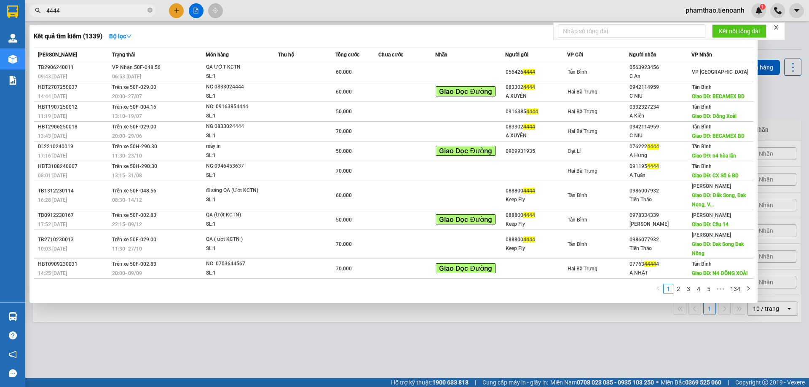
click at [470, 327] on div at bounding box center [404, 193] width 809 height 387
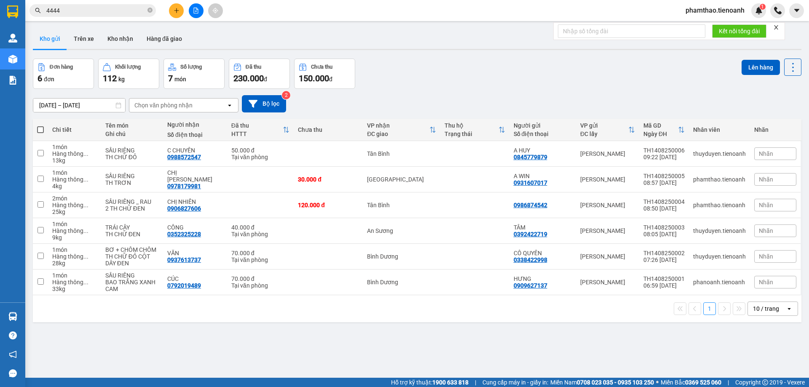
click at [69, 5] on span "4444" at bounding box center [93, 10] width 126 height 13
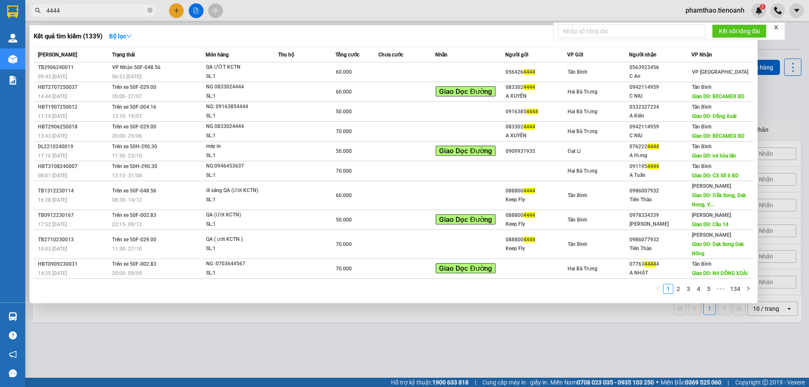
click at [72, 7] on input "4444" at bounding box center [95, 10] width 99 height 9
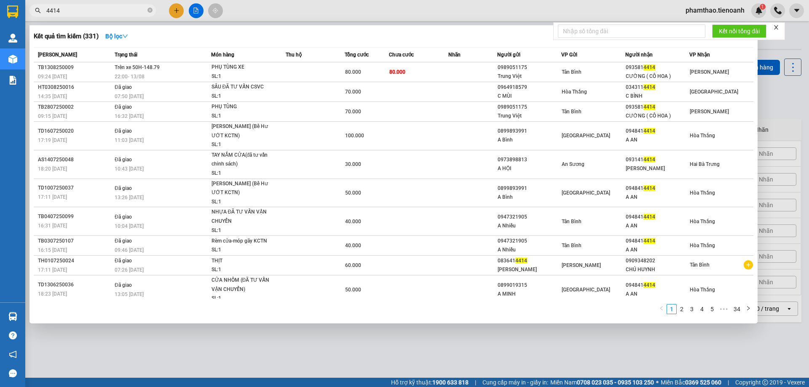
type input "4414"
click at [150, 10] on icon "close-circle" at bounding box center [150, 10] width 5 height 5
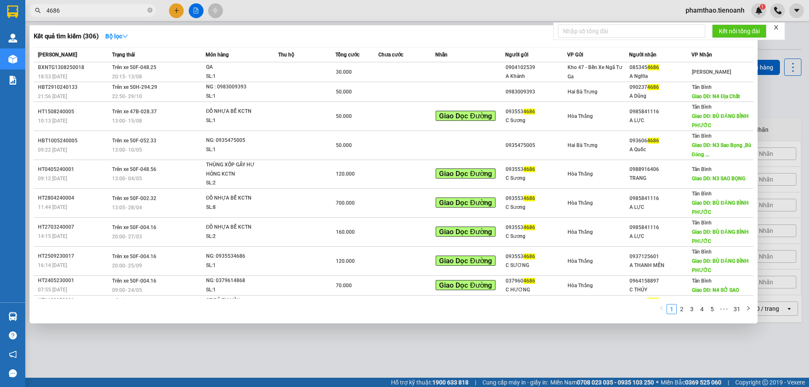
type input "4686"
click at [155, 11] on span "4686" at bounding box center [93, 10] width 126 height 13
click at [150, 11] on icon "close-circle" at bounding box center [150, 10] width 5 height 5
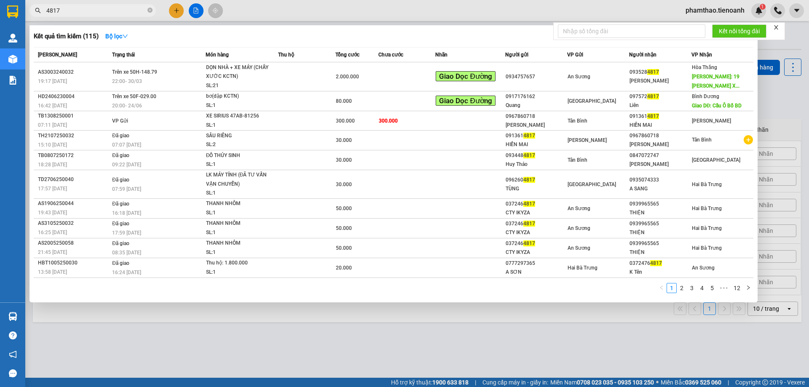
type input "4817"
